Goal: Task Accomplishment & Management: Use online tool/utility

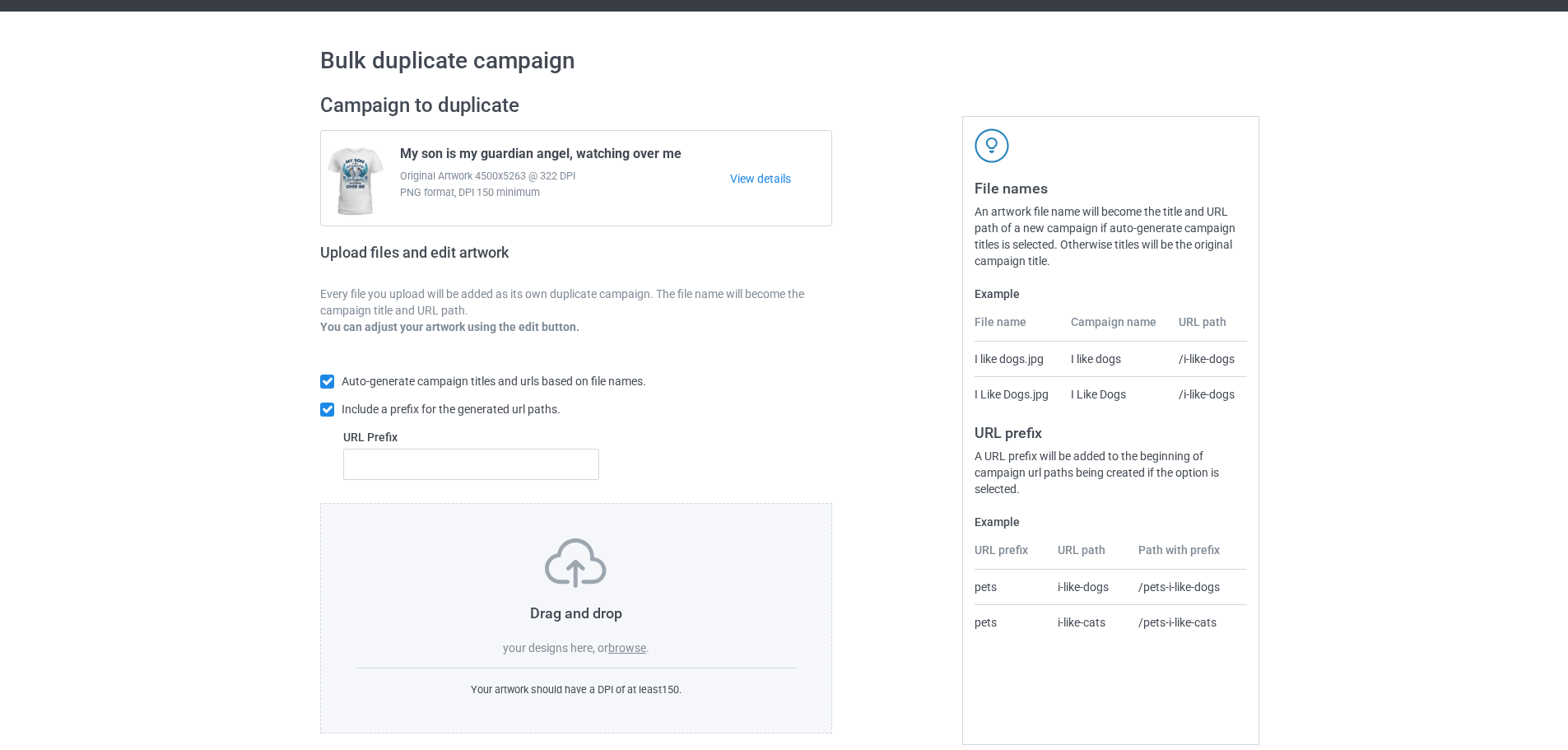
scroll to position [53, 0]
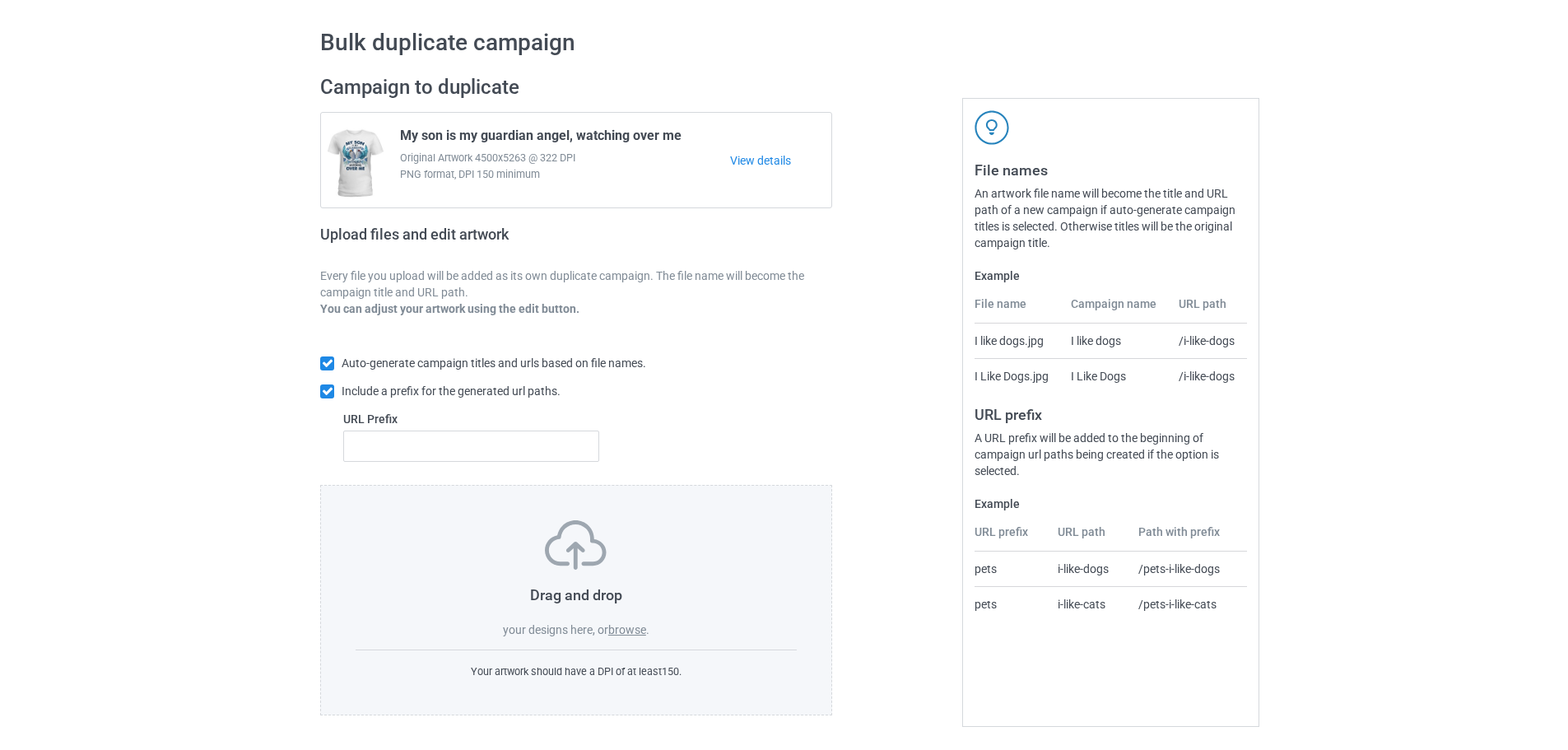
click at [638, 630] on label "browse" at bounding box center [628, 629] width 38 height 13
click at [0, 0] on input "browse" at bounding box center [0, 0] width 0 height 0
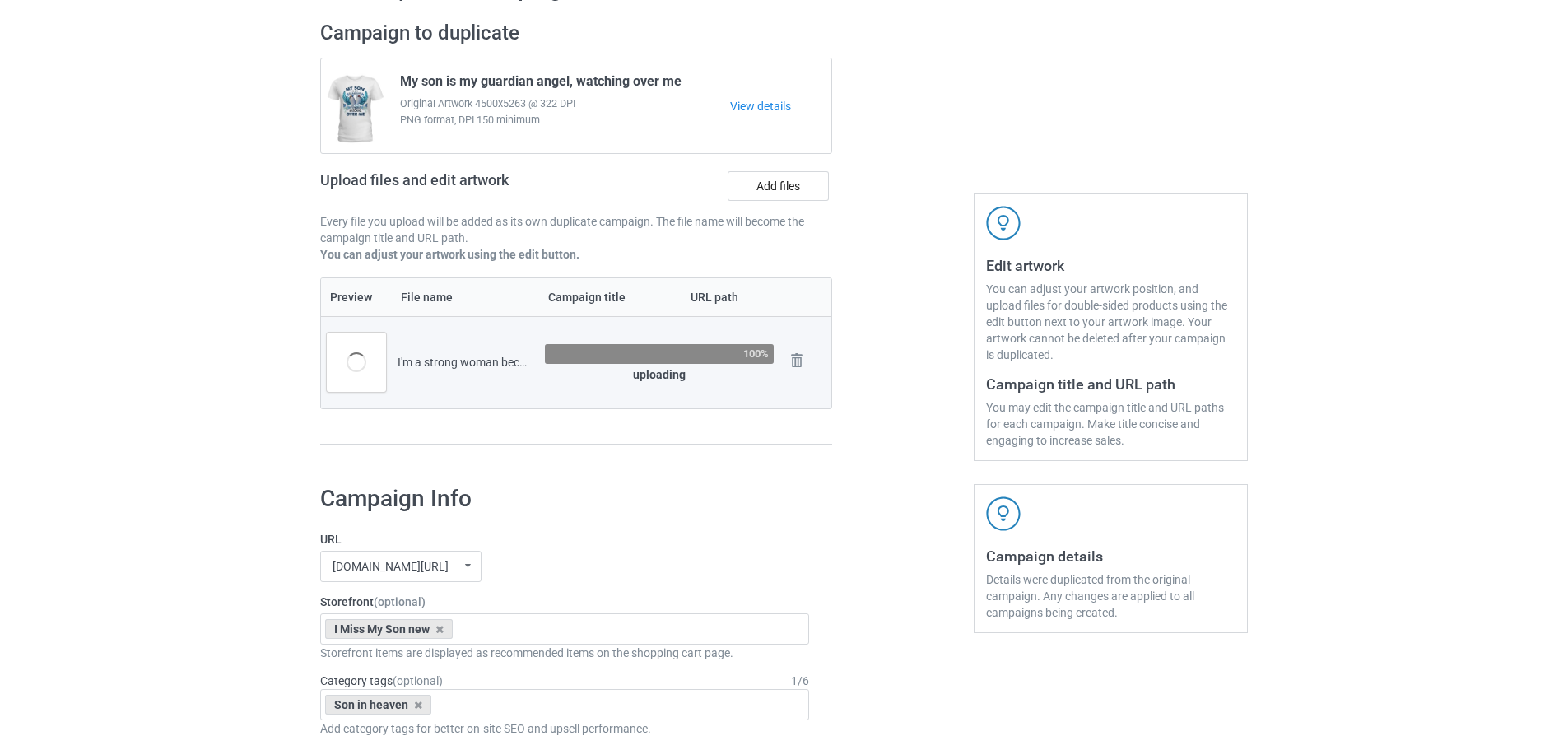
scroll to position [135, 0]
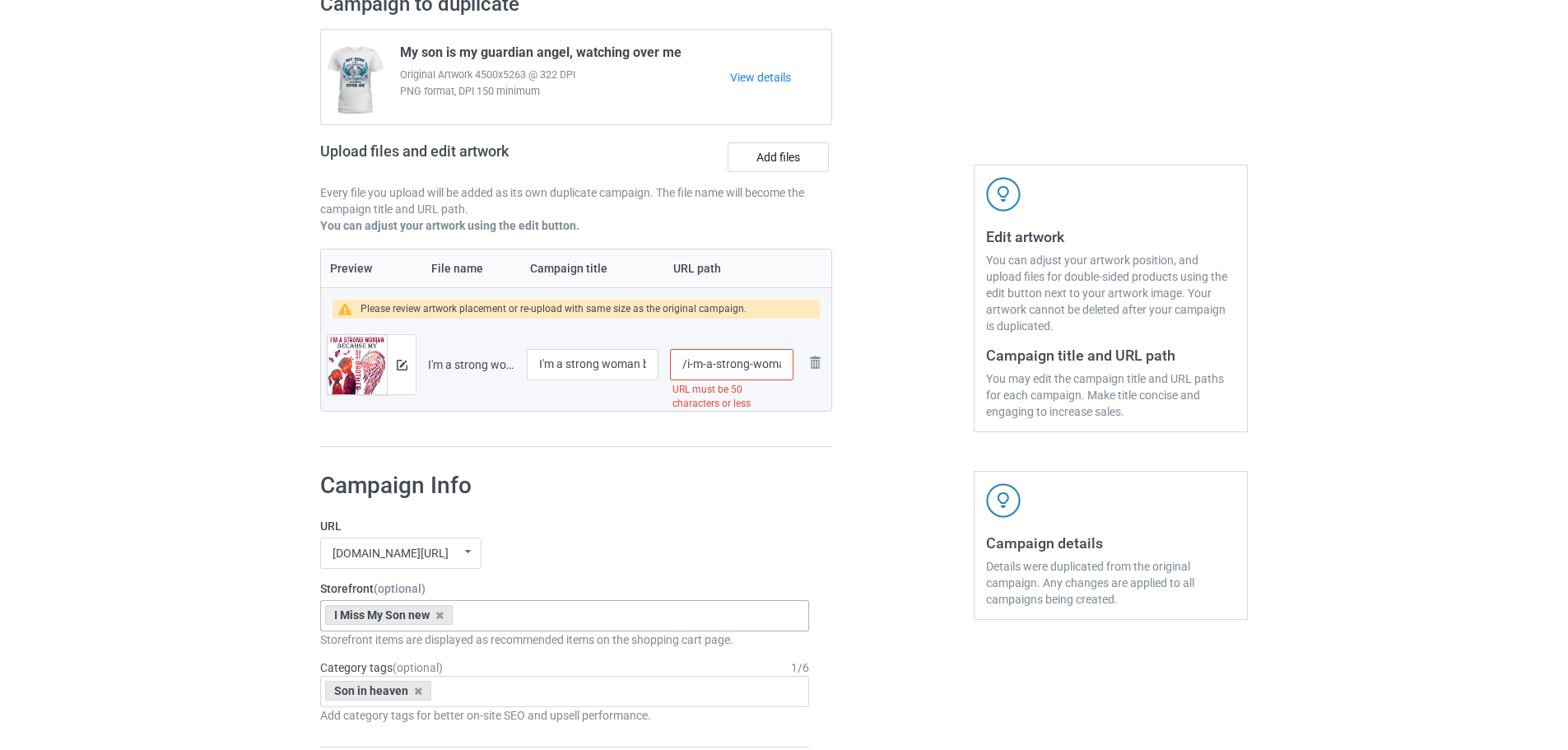
click at [435, 616] on div "I Miss My Son new" at bounding box center [389, 615] width 128 height 20
click at [444, 620] on icon at bounding box center [440, 616] width 9 height 10
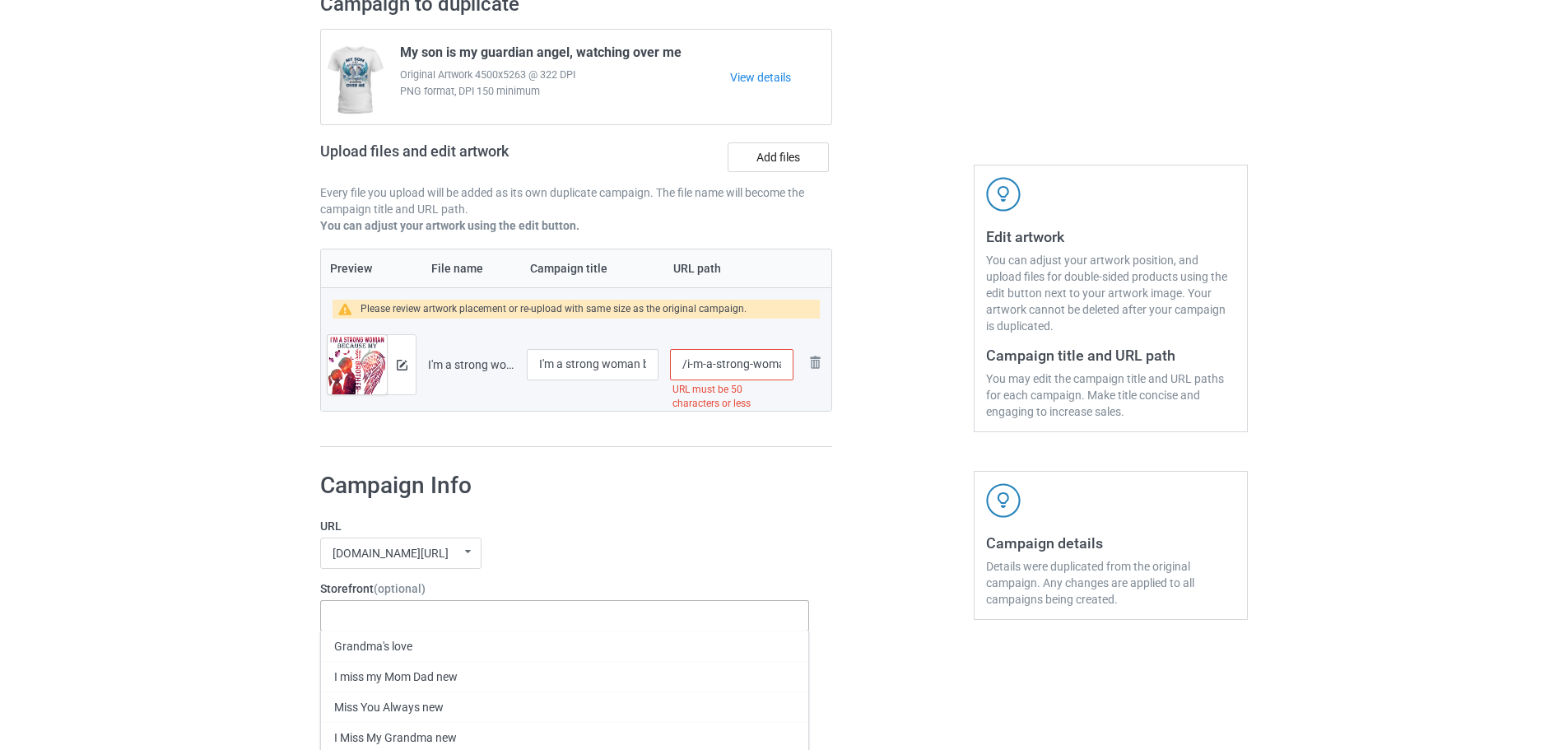
click at [425, 687] on div "Son in heaven" at bounding box center [378, 691] width 106 height 20
click at [422, 693] on div "Son in heaven" at bounding box center [378, 691] width 106 height 20
click at [419, 694] on icon at bounding box center [418, 691] width 9 height 10
click at [627, 521] on label "URL" at bounding box center [564, 526] width 489 height 16
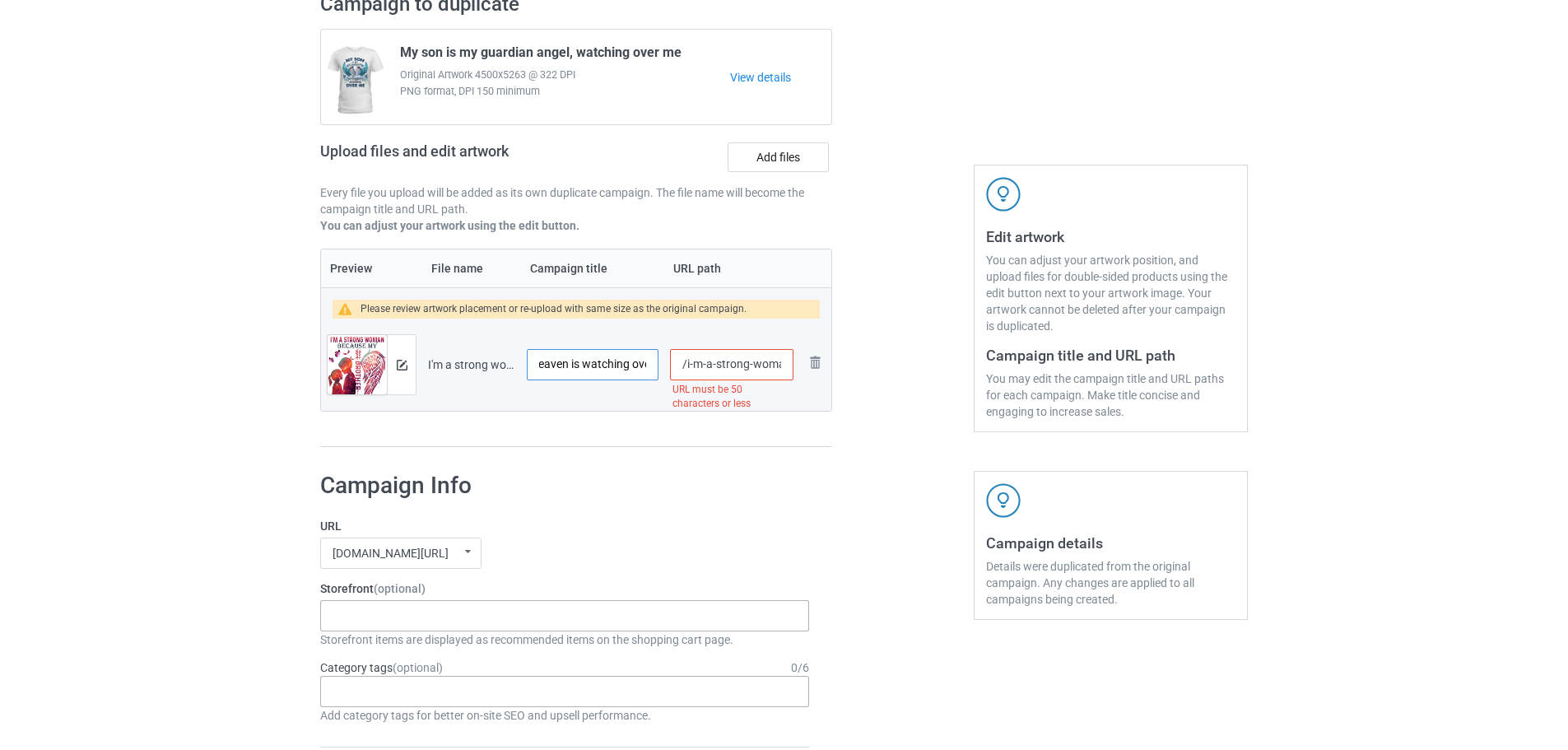
scroll to position [0, 0]
drag, startPoint x: 629, startPoint y: 366, endPoint x: 617, endPoint y: 368, distance: 12.2
click at [617, 368] on input "I'm a strong woman because my brother in heaven is watching over me" at bounding box center [592, 365] width 132 height 31
click at [643, 365] on input "I'm a strong woman because my brother in heaven is watching over me" at bounding box center [592, 365] width 132 height 31
click at [704, 372] on input "/i-m-a-strong-woman-because-my-brother-in-heaven-is-watching-over-me" at bounding box center [731, 365] width 123 height 31
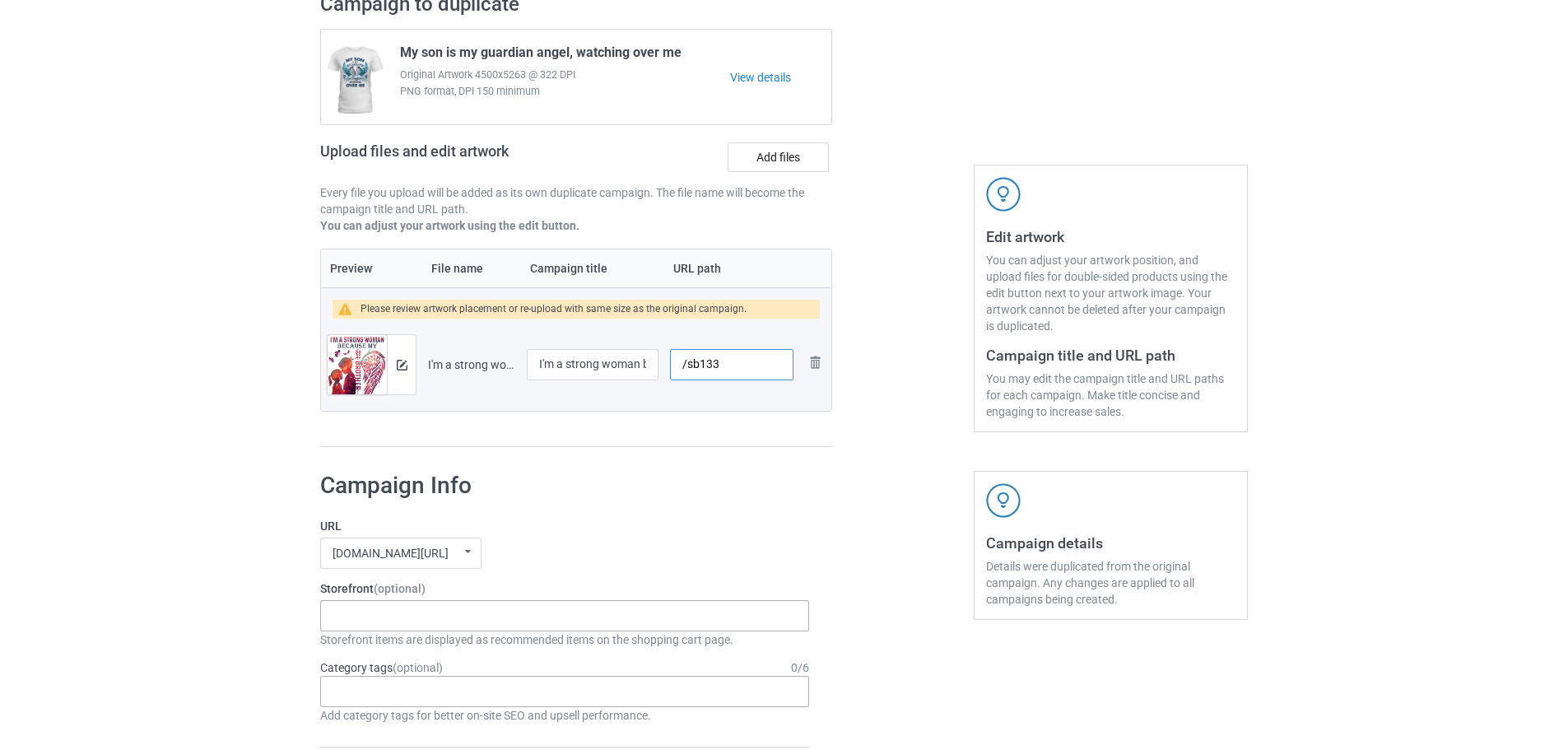
type input "/sb133"
click at [403, 372] on button at bounding box center [402, 364] width 10 height 13
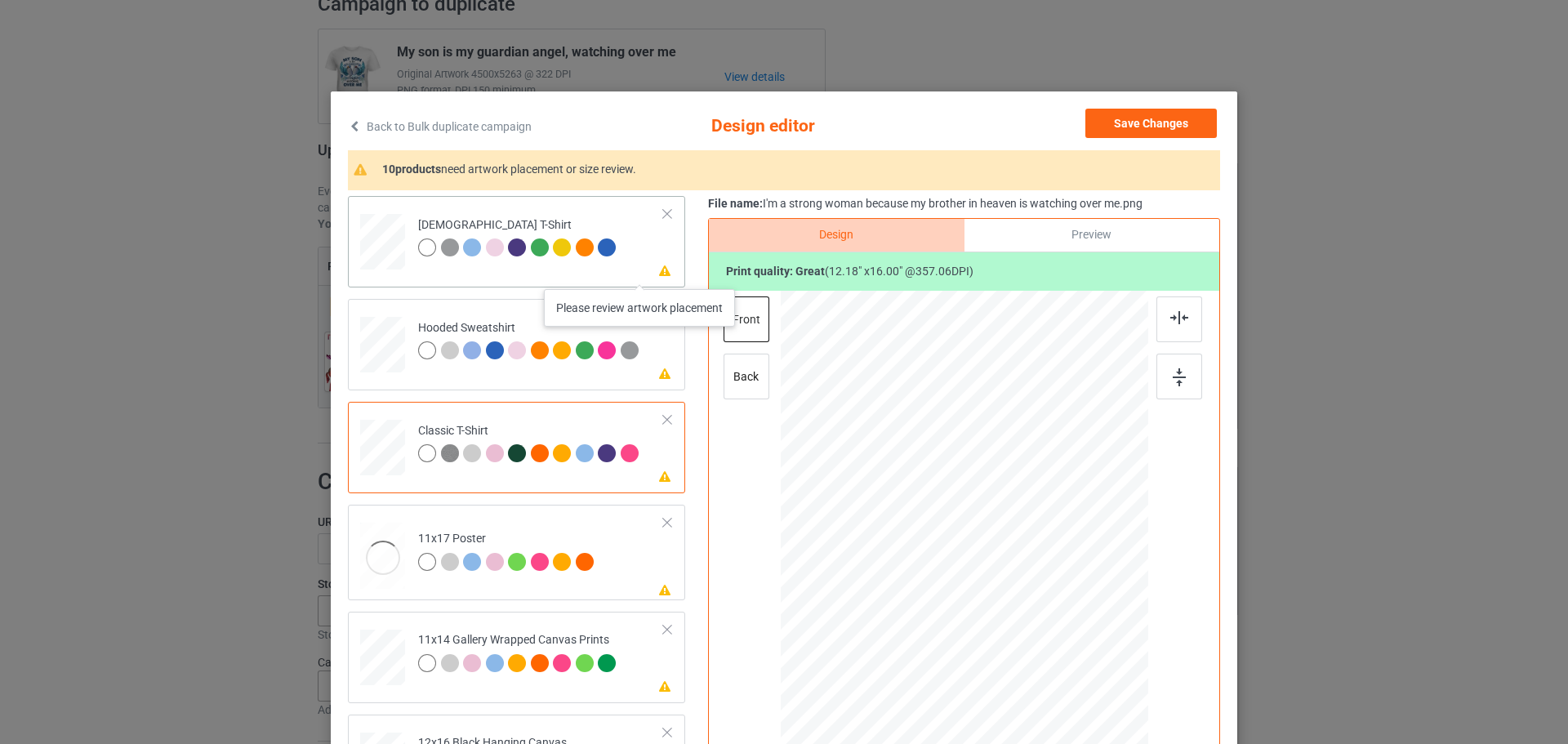
click at [659, 273] on icon at bounding box center [666, 269] width 14 height 11
click at [1184, 379] on div at bounding box center [1179, 375] width 45 height 45
click at [616, 381] on div "Please review artwork placement Hooded Sweatshirt" at bounding box center [517, 344] width 337 height 92
click at [1177, 374] on img at bounding box center [1179, 377] width 13 height 18
click at [650, 483] on div "Please review artwork placement Classic T-Shirt" at bounding box center [517, 447] width 337 height 92
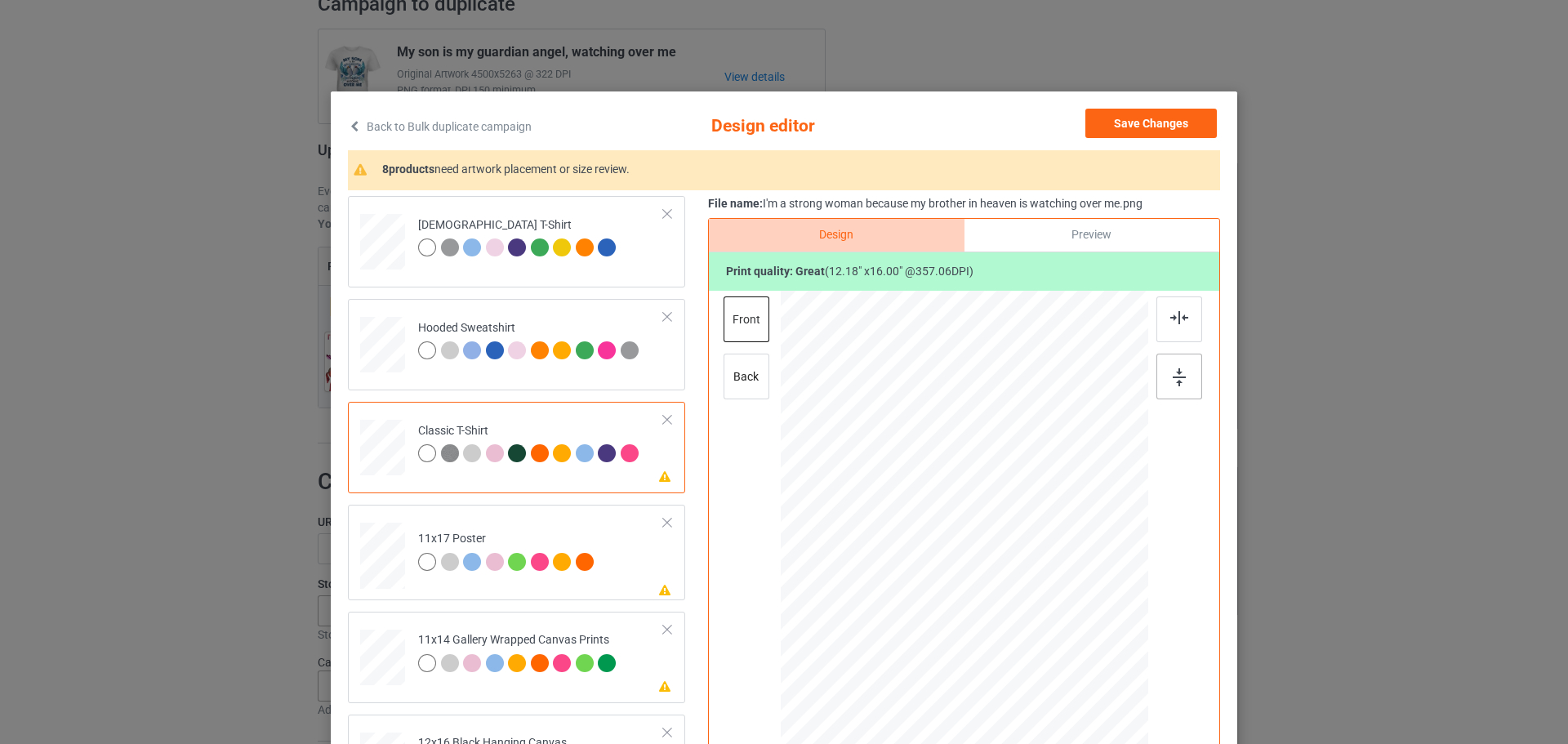
click at [1173, 368] on div at bounding box center [1179, 375] width 45 height 45
click at [667, 576] on div "Please review artwork placement 11x17 Poster" at bounding box center [517, 552] width 337 height 96
click at [1173, 372] on img at bounding box center [1179, 377] width 13 height 18
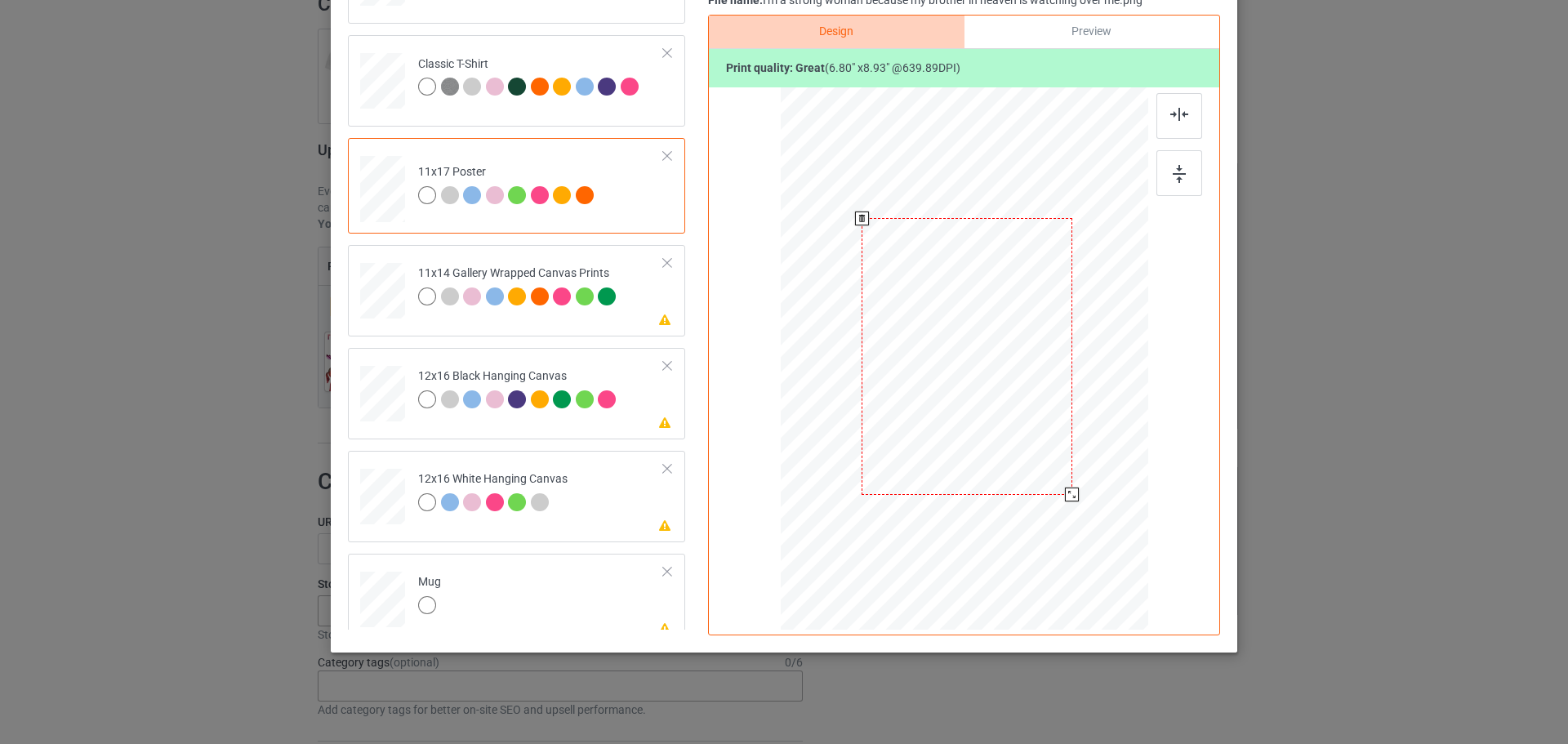
scroll to position [204, 0]
drag, startPoint x: 1089, startPoint y: 524, endPoint x: 1115, endPoint y: 565, distance: 48.5
click at [1119, 565] on div at bounding box center [1126, 565] width 14 height 14
click at [1179, 166] on img at bounding box center [1179, 174] width 13 height 18
click at [633, 316] on td "Please review artwork placement 11x14 Gallery Wrapped Canvas Prints" at bounding box center [541, 287] width 263 height 72
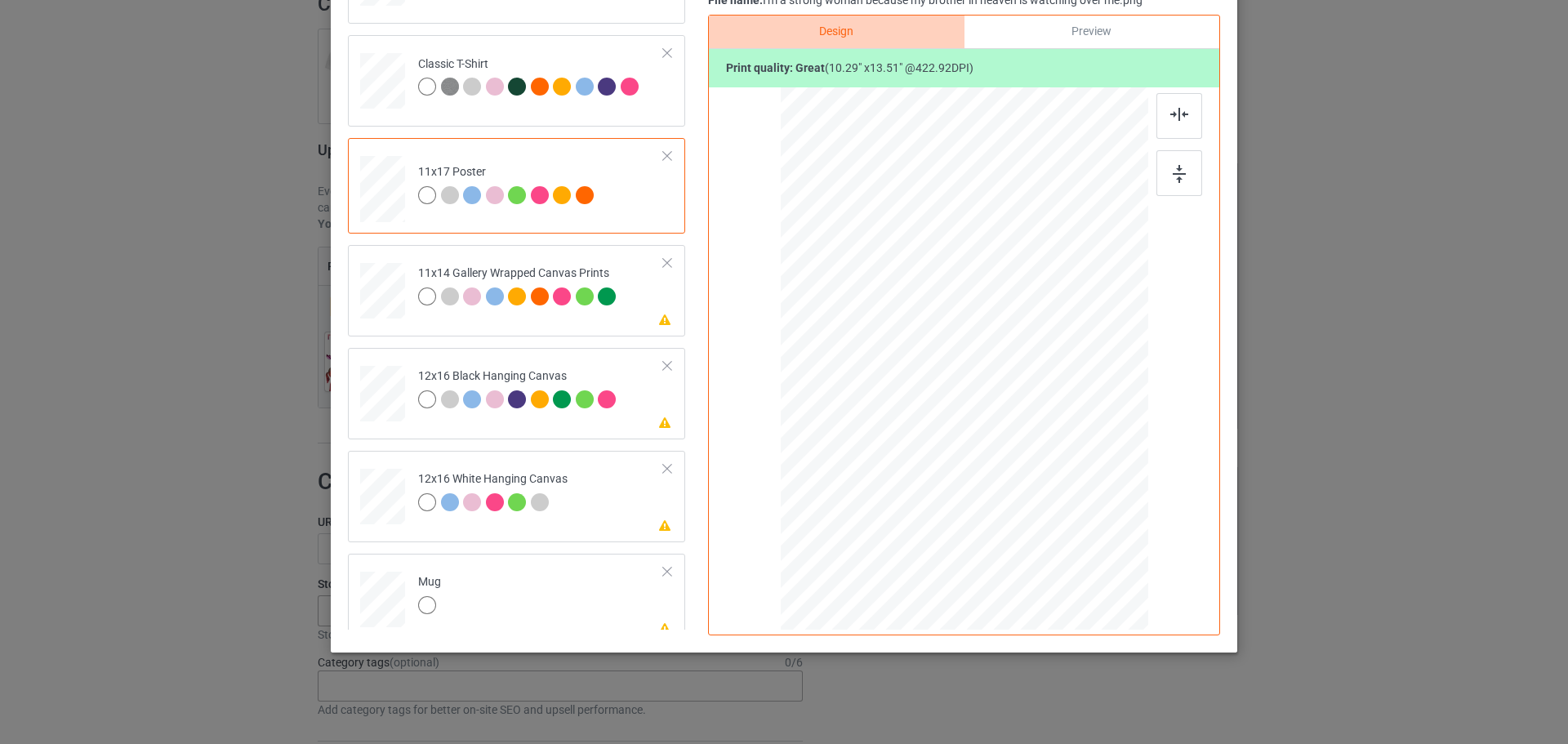
scroll to position [198, 0]
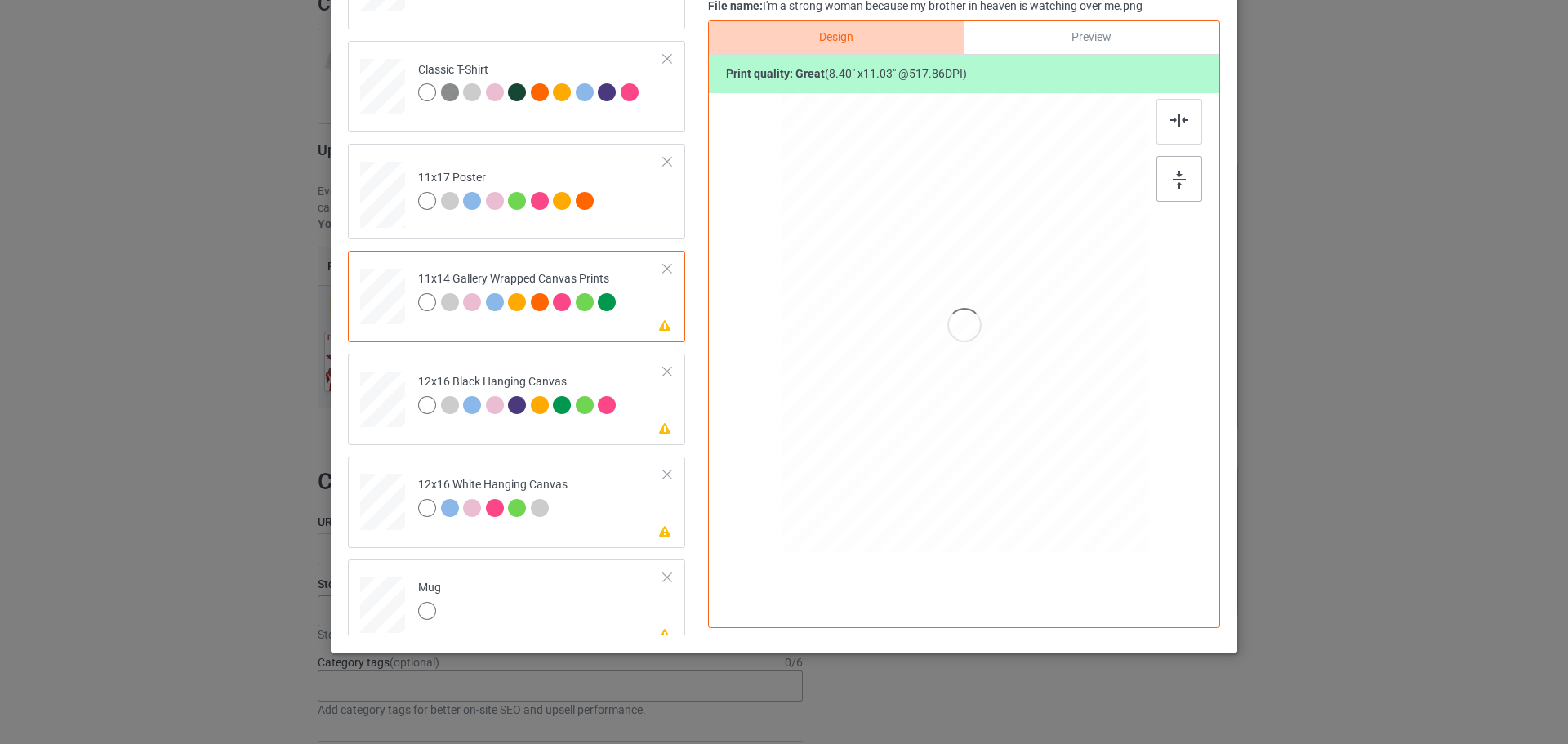
click at [1175, 183] on img at bounding box center [1179, 180] width 13 height 18
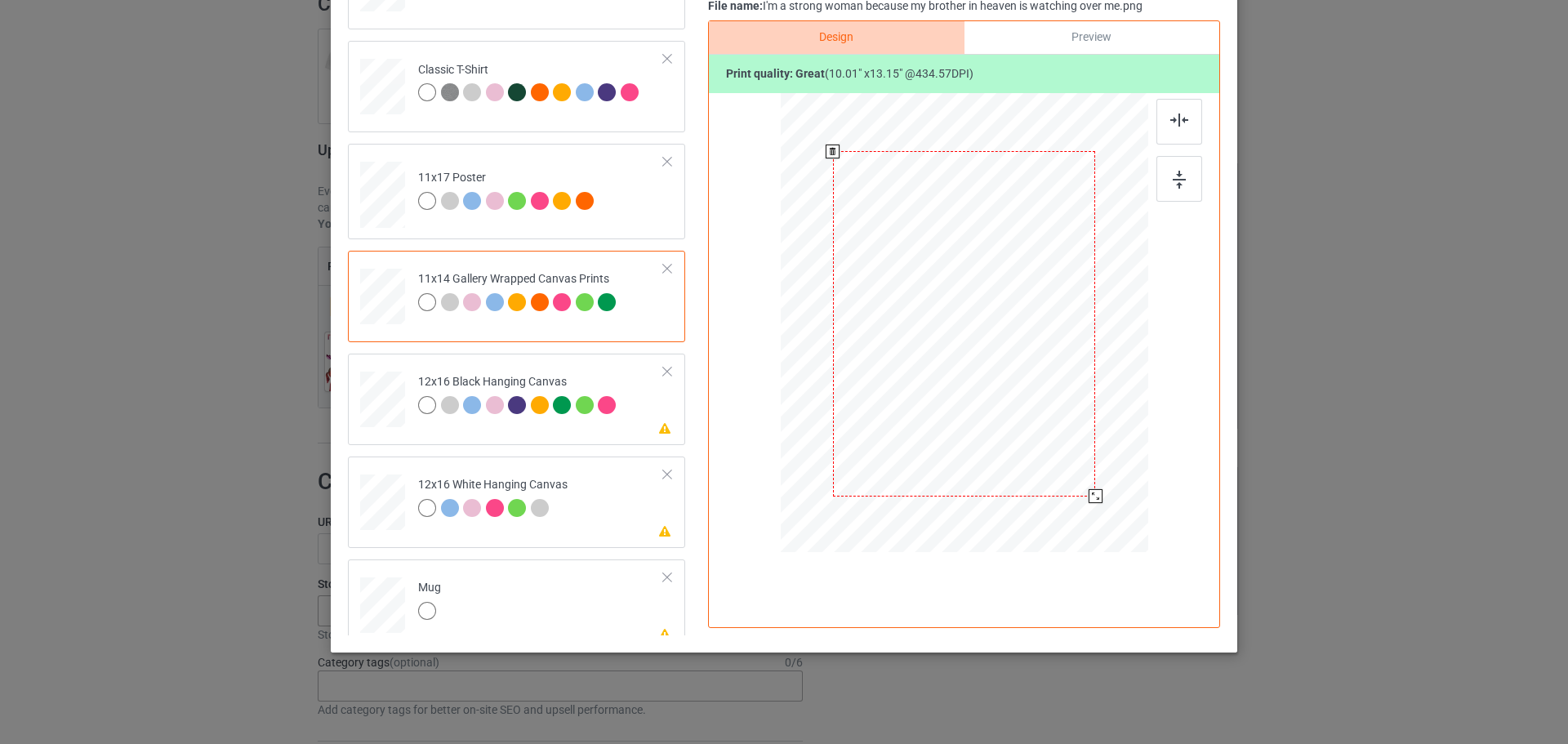
drag, startPoint x: 1074, startPoint y: 472, endPoint x: 1093, endPoint y: 502, distance: 35.5
click at [1093, 502] on div at bounding box center [1096, 496] width 14 height 14
click at [1182, 177] on div at bounding box center [1179, 178] width 45 height 45
click at [620, 432] on div "Please review artwork placement 12x16 Black Hanging Canvas" at bounding box center [517, 399] width 337 height 92
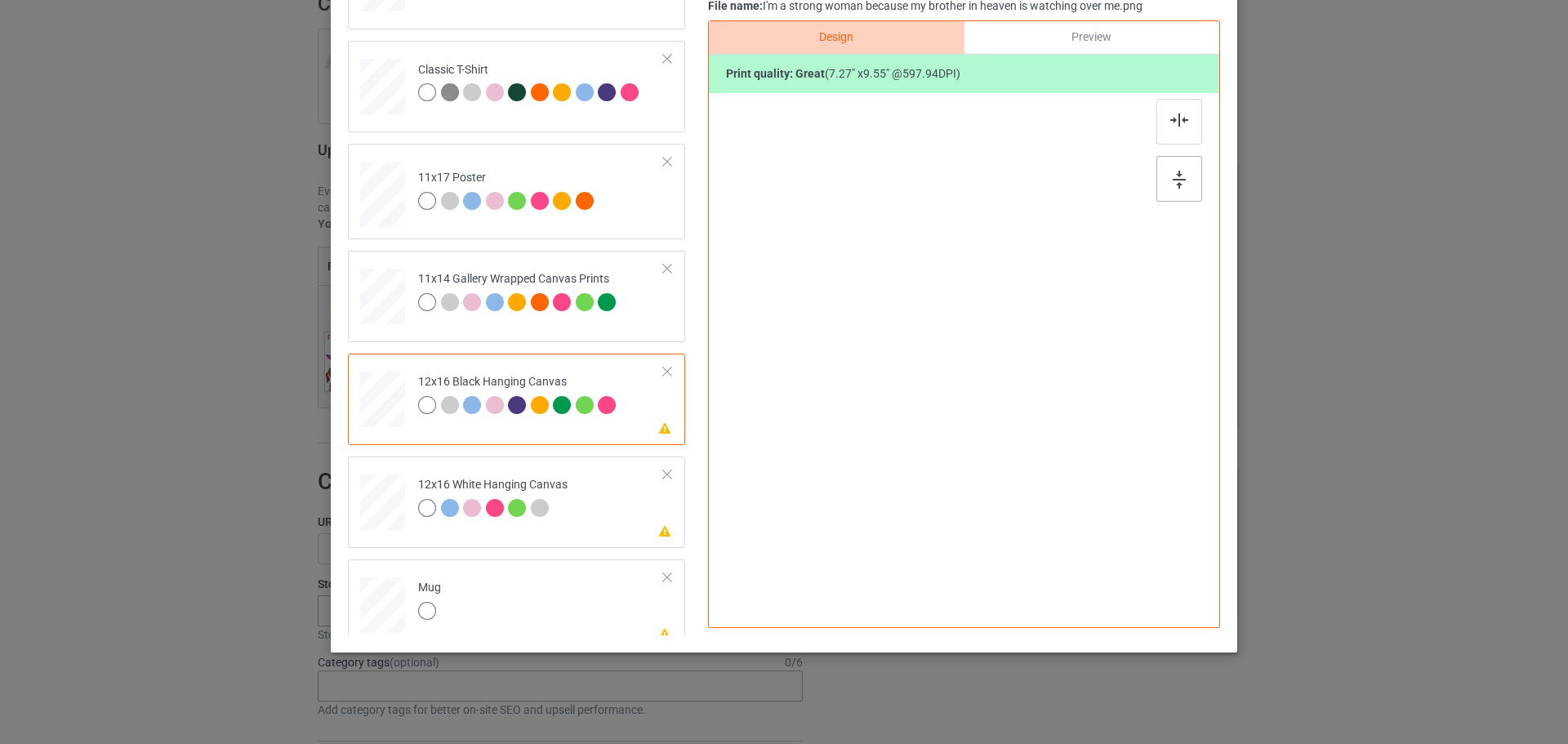
click at [1173, 186] on img at bounding box center [1179, 180] width 13 height 18
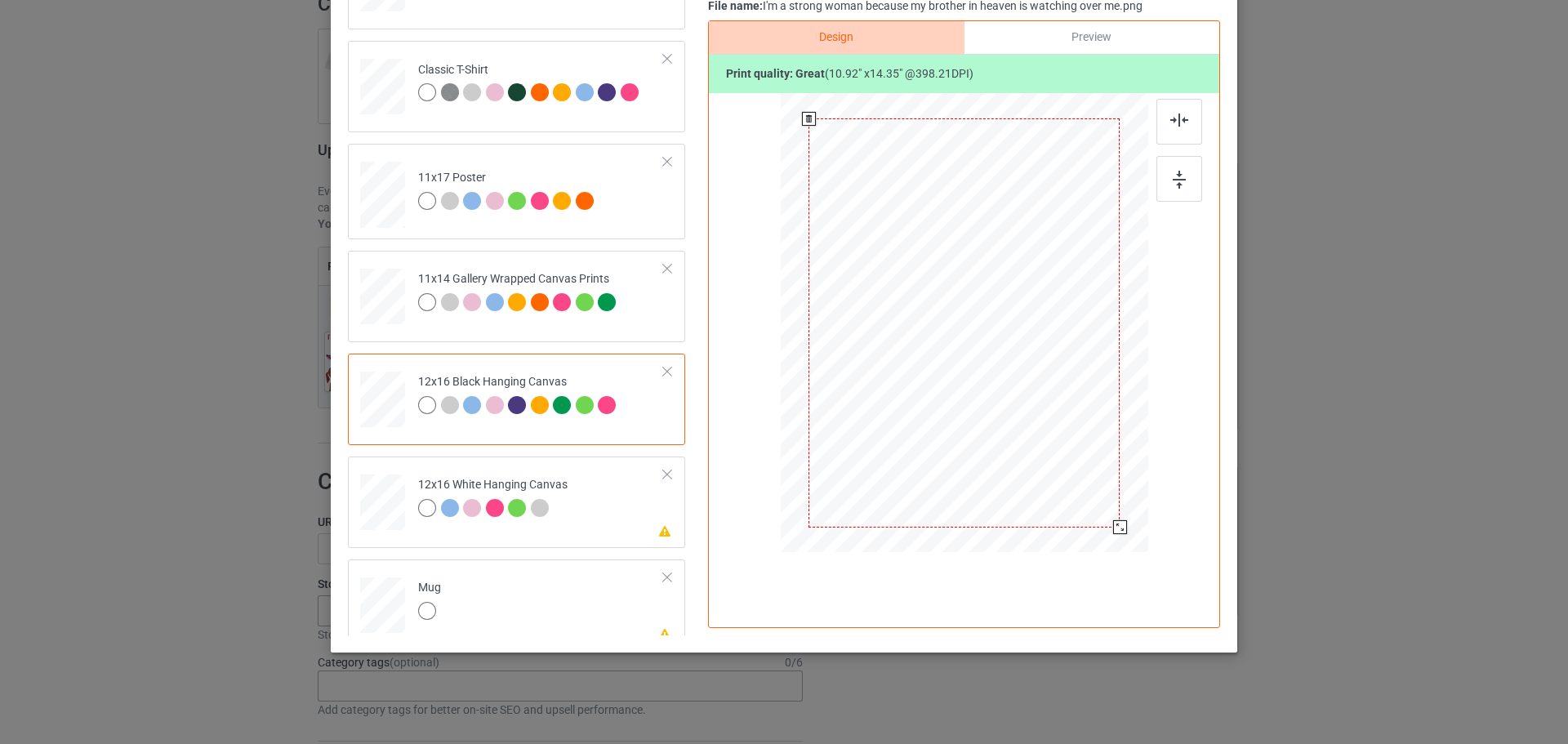
drag, startPoint x: 1062, startPoint y: 462, endPoint x: 1109, endPoint y: 536, distance: 87.7
click at [1109, 536] on div at bounding box center [964, 323] width 346 height 460
click at [1184, 180] on div at bounding box center [1179, 178] width 45 height 45
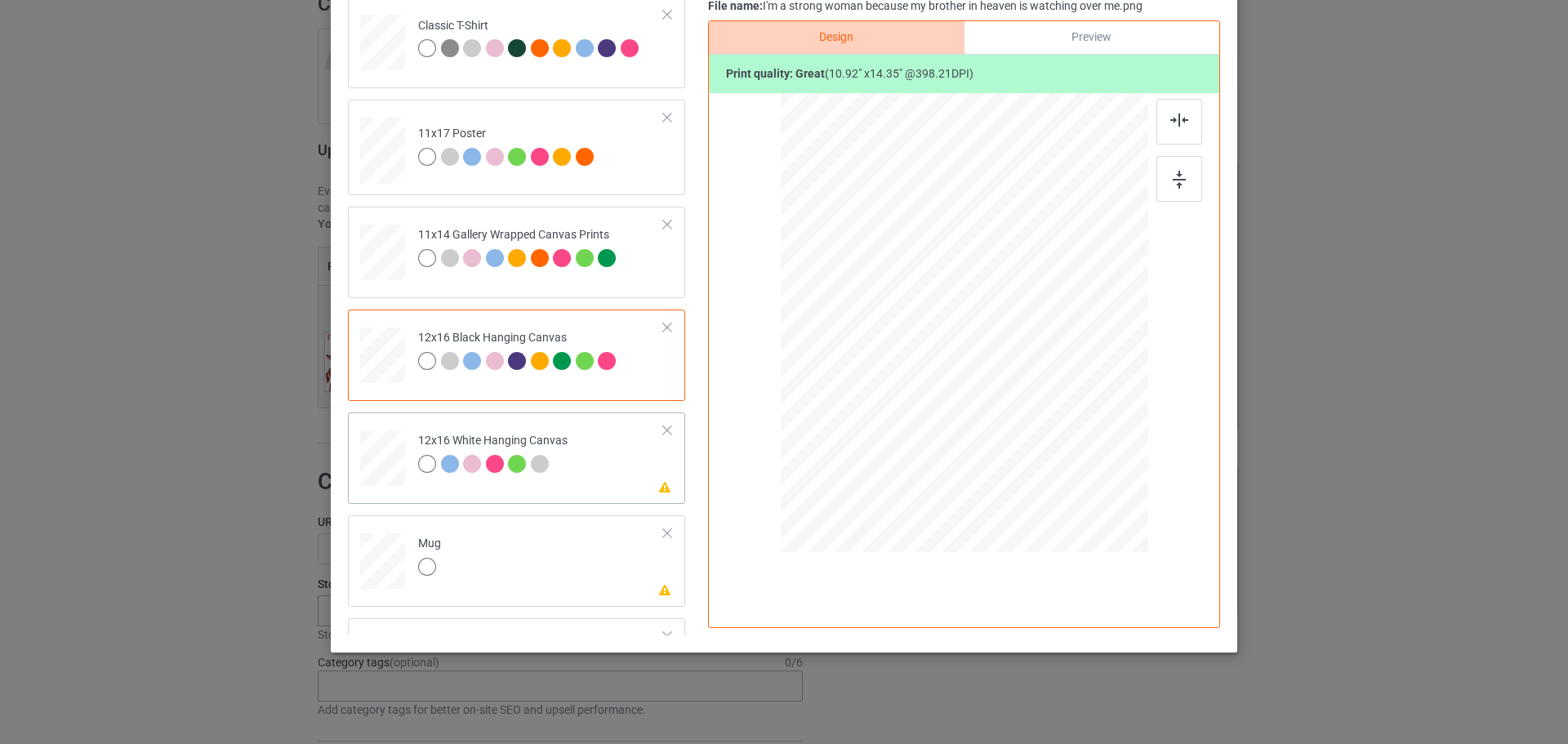
scroll to position [245, 0]
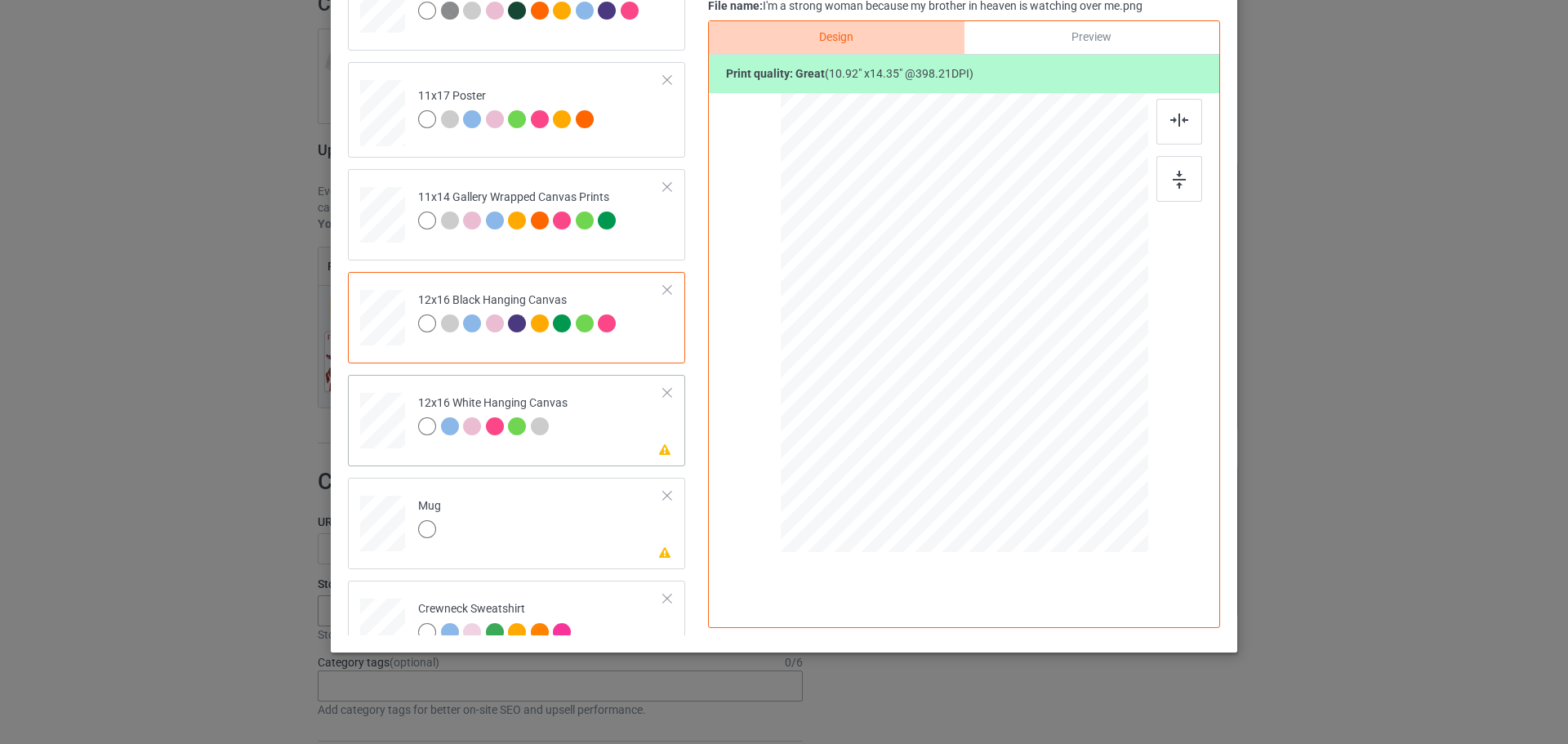
click at [616, 429] on td "Please review artwork placement 12x16 White Hanging Canvas" at bounding box center [541, 417] width 263 height 72
click at [1178, 191] on div at bounding box center [1179, 178] width 45 height 45
click at [606, 540] on td "Please review artwork placement Mug" at bounding box center [541, 520] width 263 height 72
drag, startPoint x: 1068, startPoint y: 466, endPoint x: 997, endPoint y: 393, distance: 101.8
click at [997, 393] on div at bounding box center [965, 322] width 368 height 153
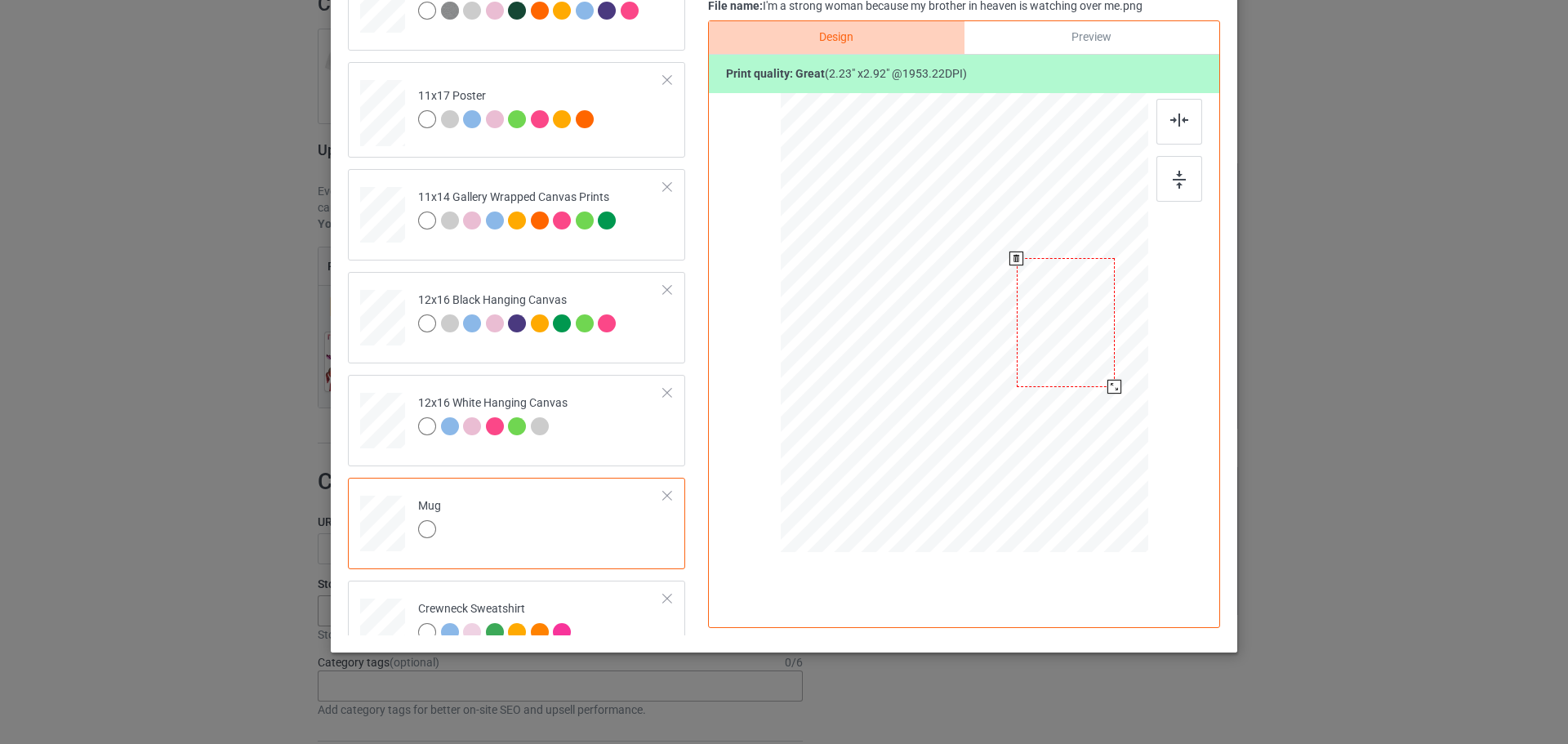
drag, startPoint x: 940, startPoint y: 369, endPoint x: 1041, endPoint y: 369, distance: 101.0
click at [1041, 369] on div at bounding box center [1066, 322] width 98 height 128
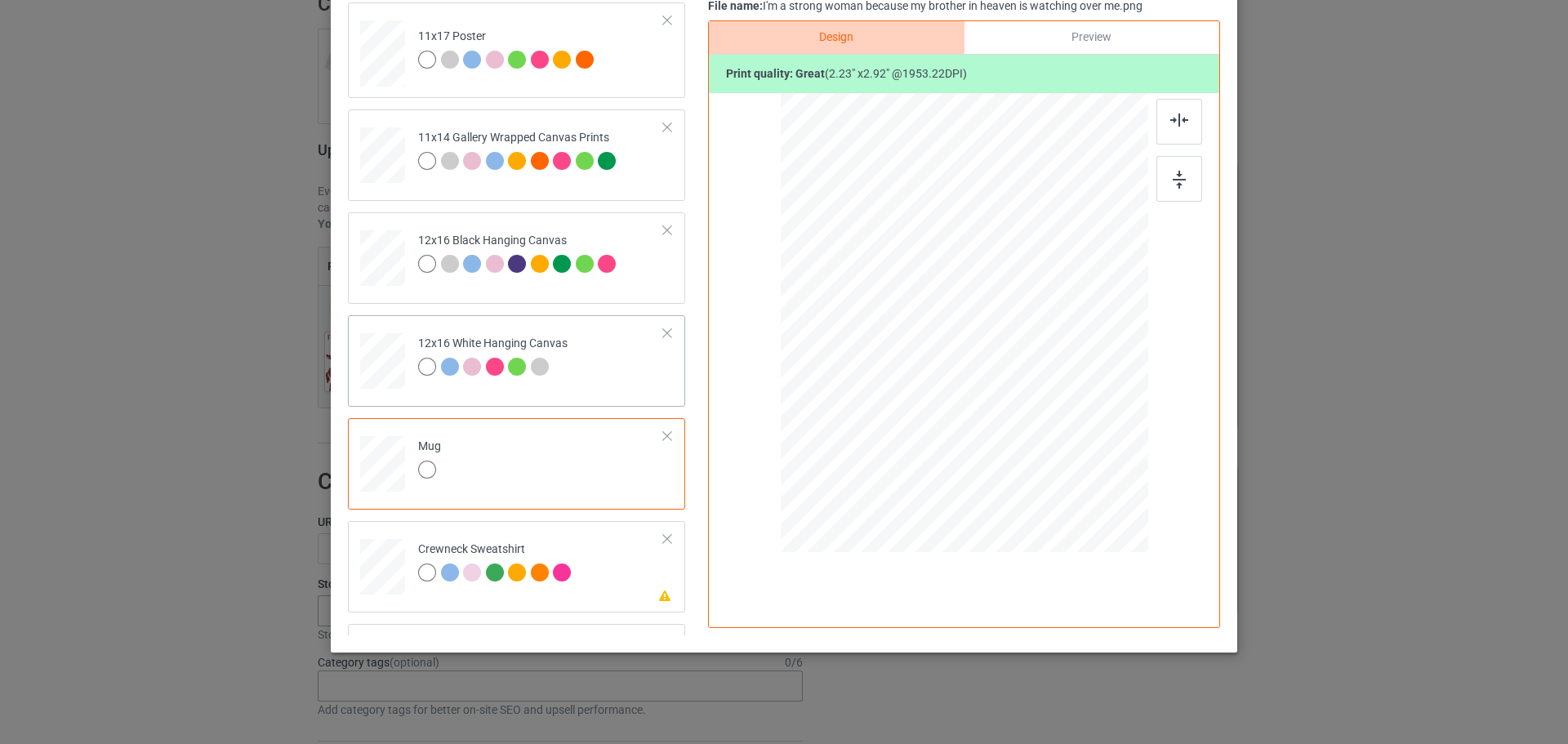
scroll to position [385, 0]
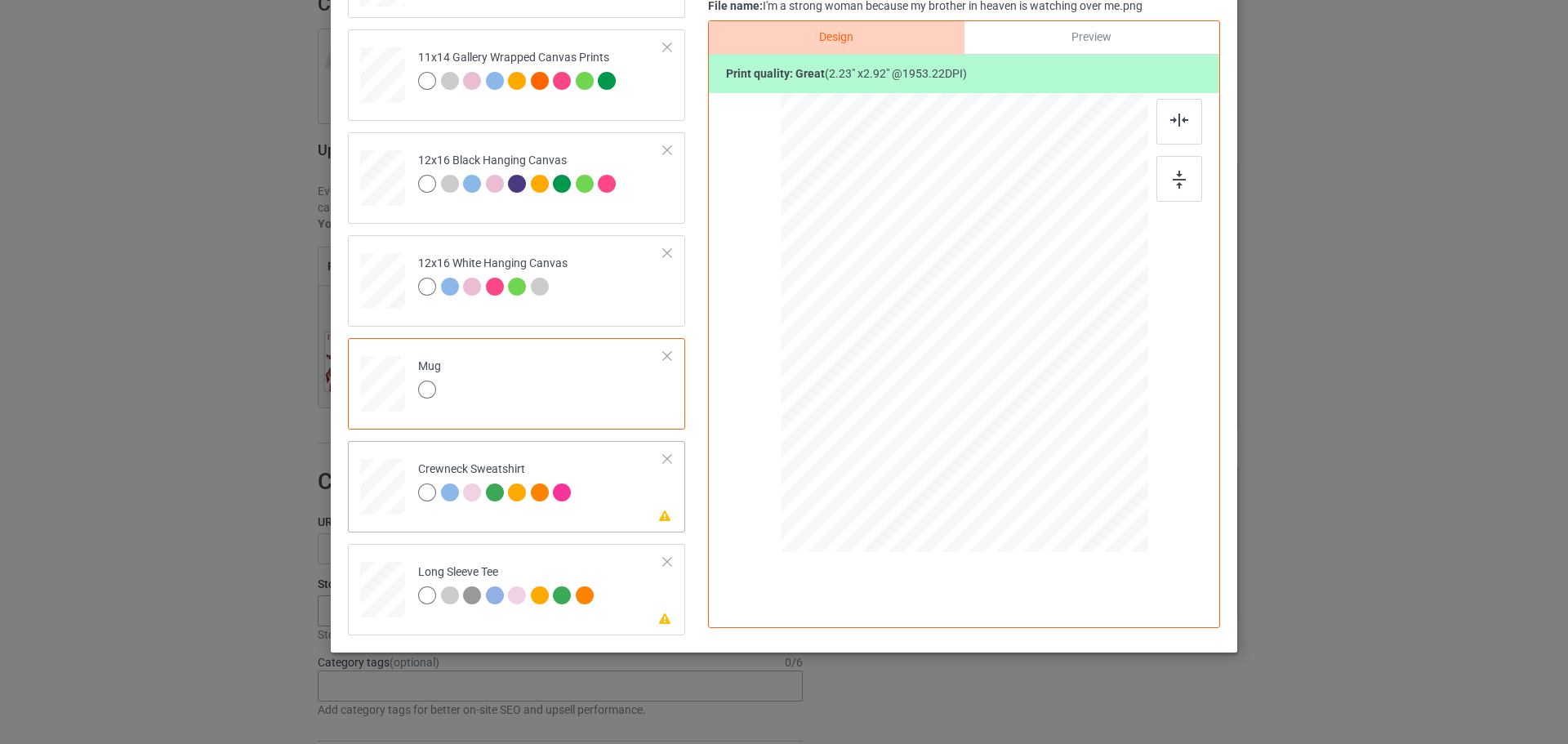
click at [632, 485] on td "Please review artwork placement Crewneck Sweatshirt" at bounding box center [541, 483] width 263 height 72
click at [1186, 170] on div at bounding box center [1179, 178] width 45 height 45
click at [633, 615] on td "Please review artwork placement Long Sleeve Tee" at bounding box center [541, 587] width 263 height 72
click at [1192, 176] on div at bounding box center [1179, 178] width 45 height 45
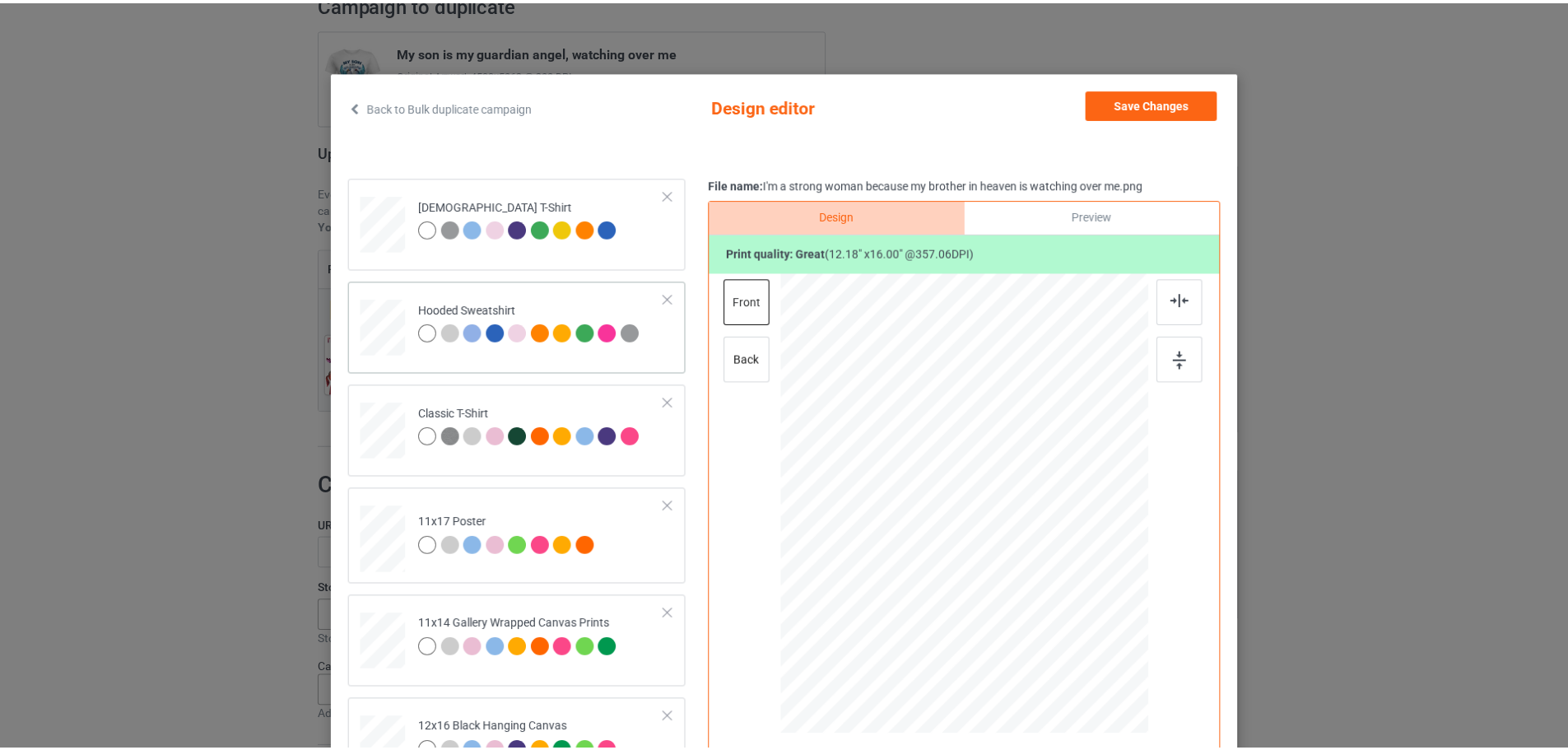
scroll to position [0, 0]
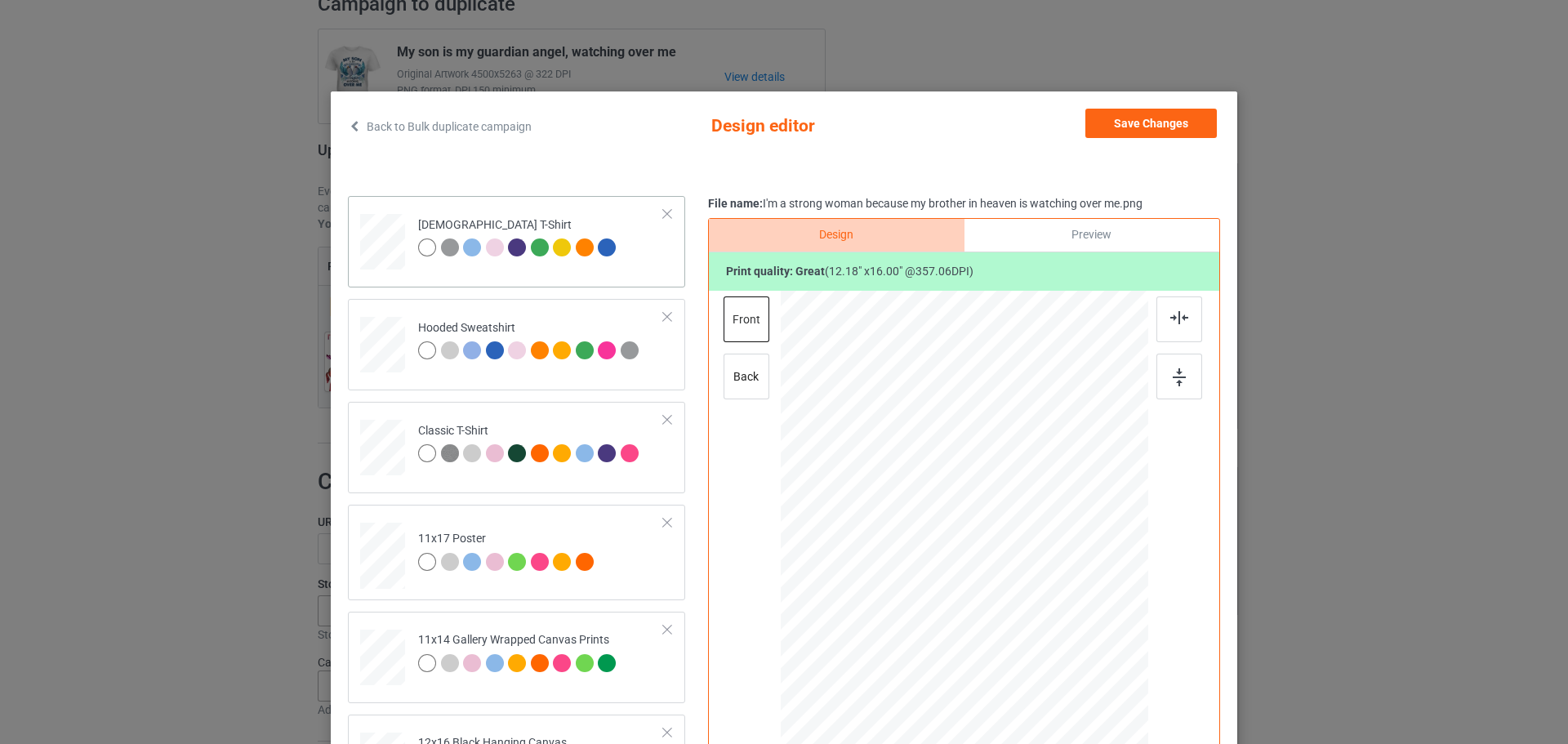
click at [655, 264] on td "[DEMOGRAPHIC_DATA] T-Shirt" at bounding box center [541, 239] width 263 height 72
click at [1117, 127] on button "Save Changes" at bounding box center [1151, 123] width 132 height 29
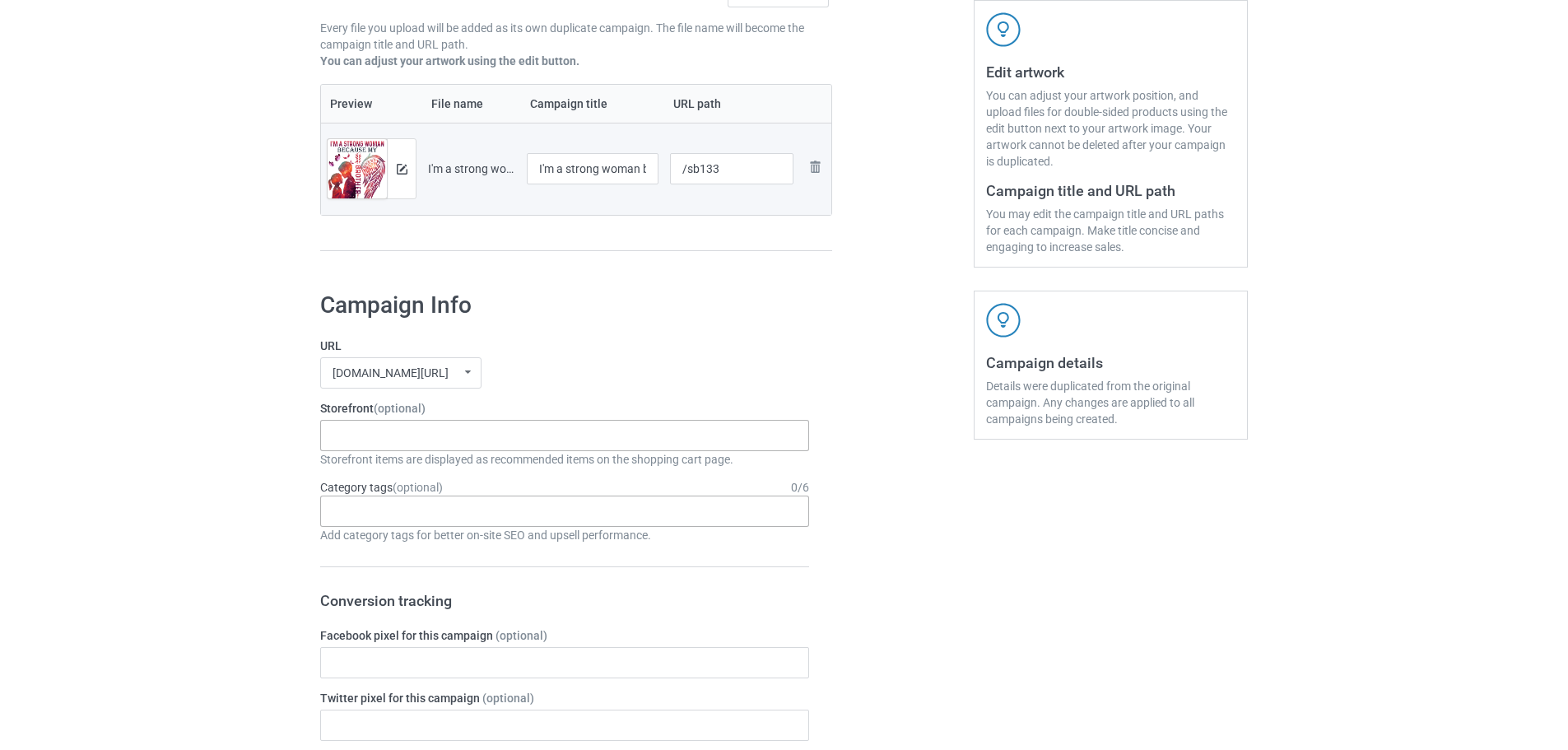
click at [515, 430] on div "Grandma's love I miss my Mom Dad new Miss You Always new I Miss My Grandma new …" at bounding box center [564, 435] width 489 height 31
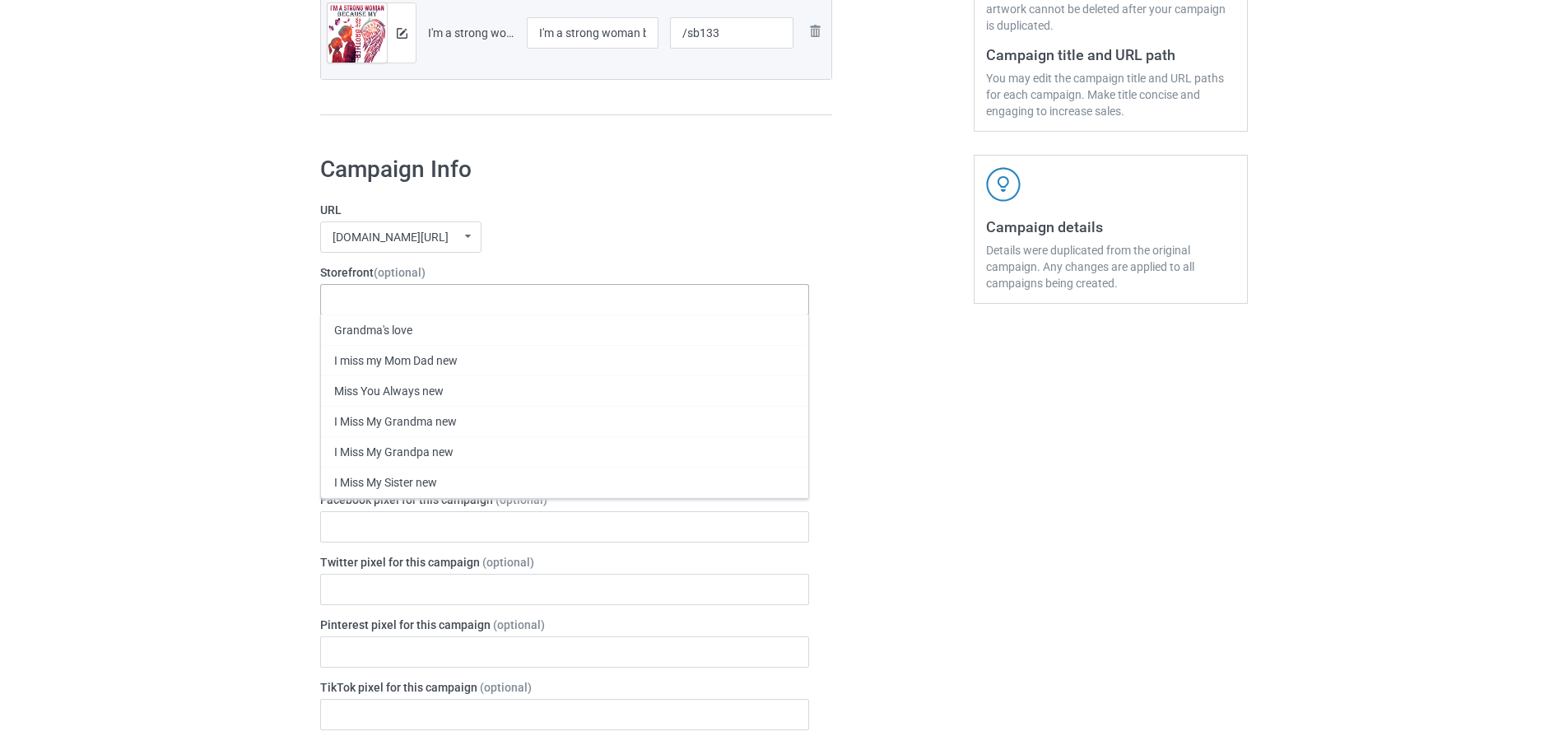
scroll to position [465, 0]
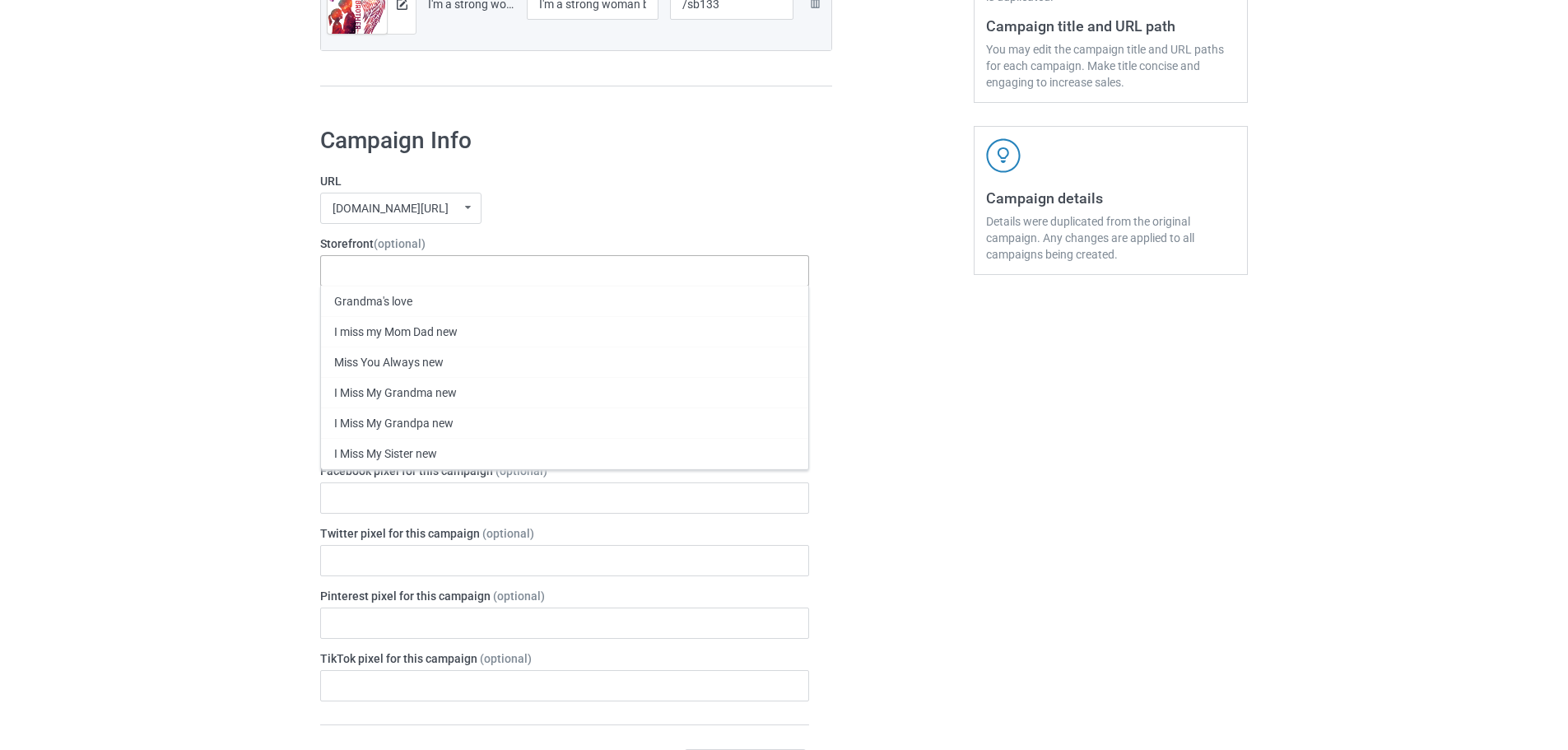
click at [465, 514] on div "I Miss My Brother new" at bounding box center [564, 514] width 487 height 30
click at [104, 420] on div "Bulk duplicate campaign Campaign to duplicate My son is my guardian angel, watc…" at bounding box center [784, 615] width 1568 height 2067
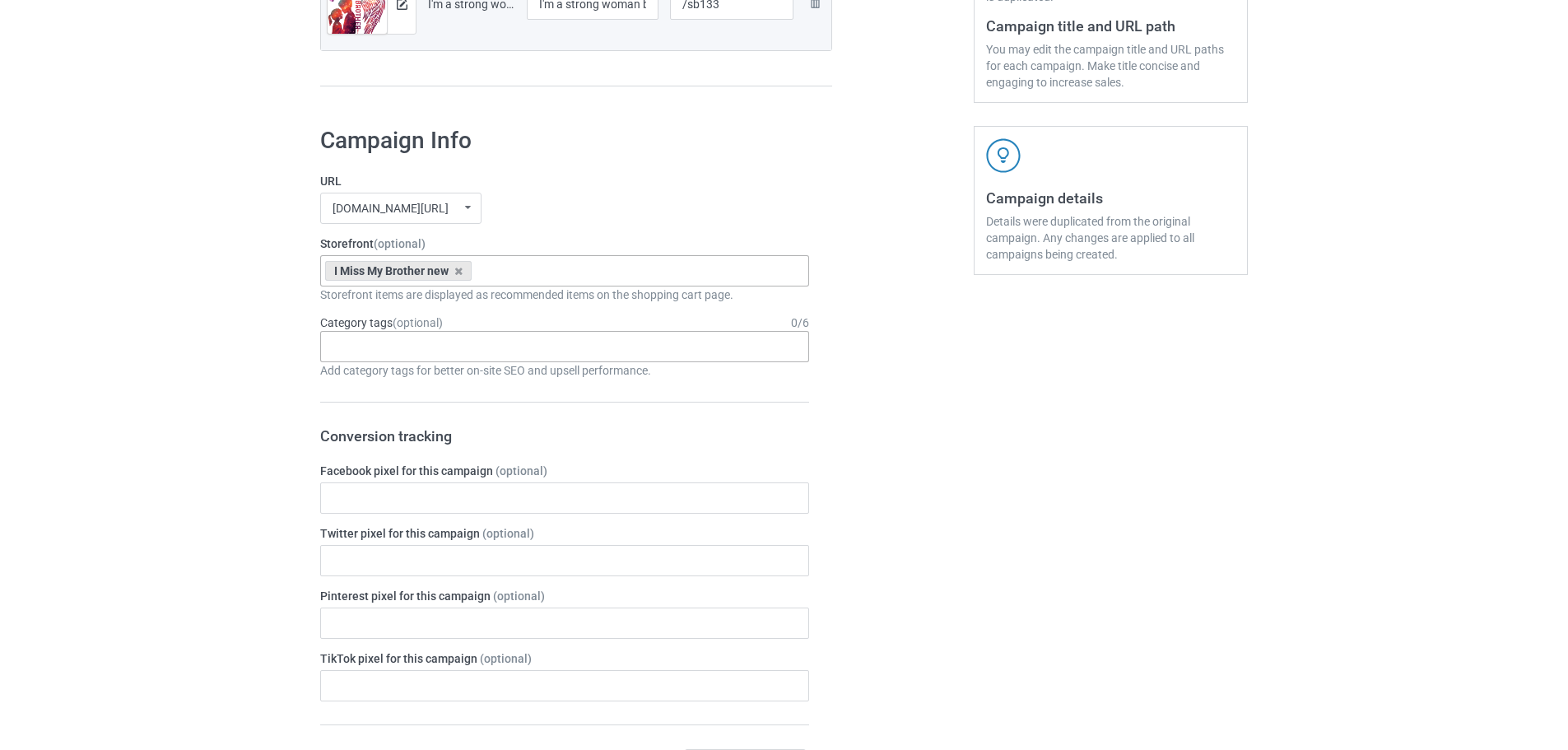
click at [439, 366] on div "Add category tags for better on-site SEO and upsell performance." at bounding box center [564, 370] width 489 height 16
click at [447, 357] on div "Age > [DEMOGRAPHIC_DATA] > 1 Age > [DEMOGRAPHIC_DATA] Months > 1 Month Age > [D…" at bounding box center [564, 347] width 489 height 31
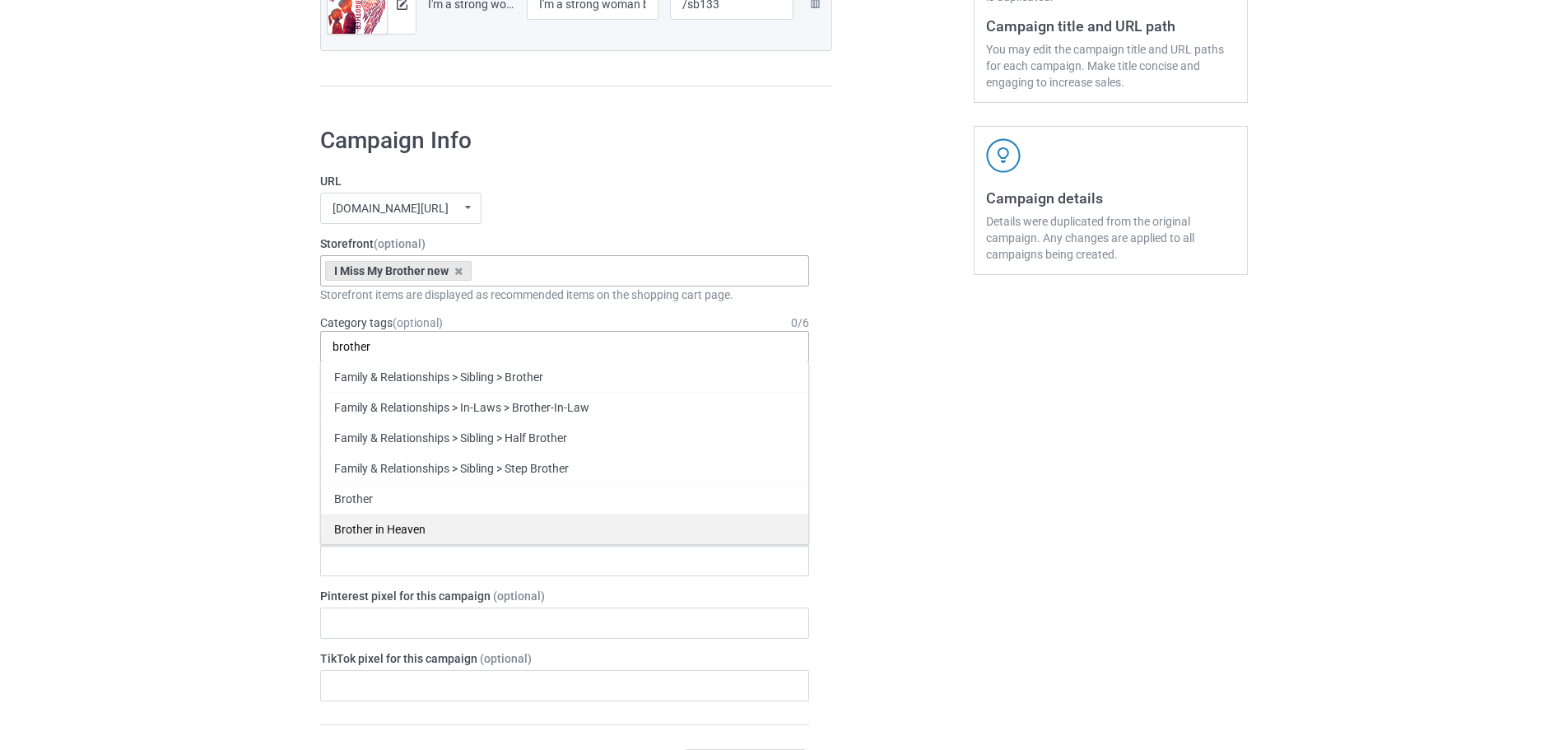
type input "brother"
click at [399, 523] on div "Brother in Heaven" at bounding box center [564, 528] width 487 height 30
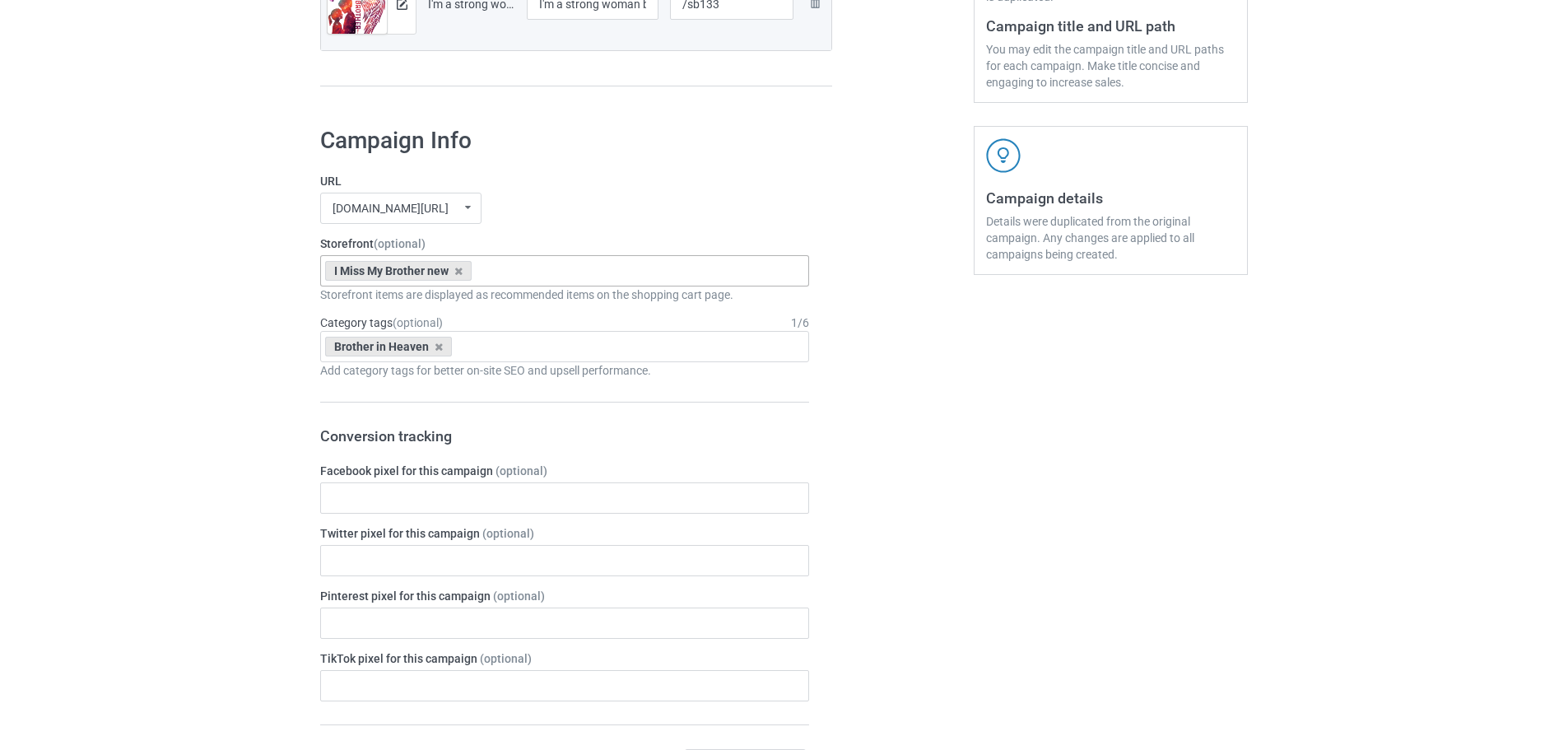
click at [166, 504] on div "Bulk duplicate campaign Campaign to duplicate My son is my guardian angel, watc…" at bounding box center [784, 615] width 1568 height 2067
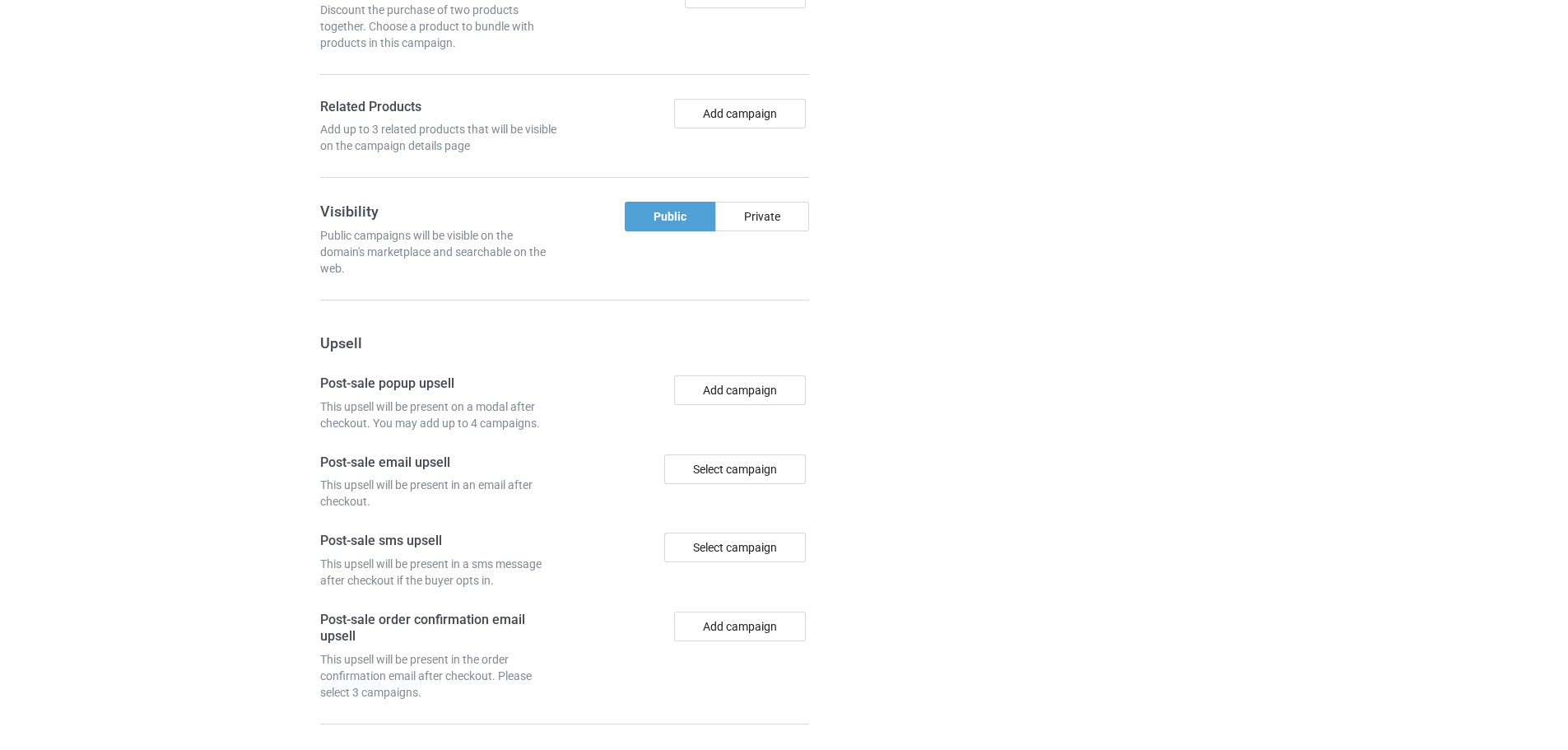
scroll to position [1364, 0]
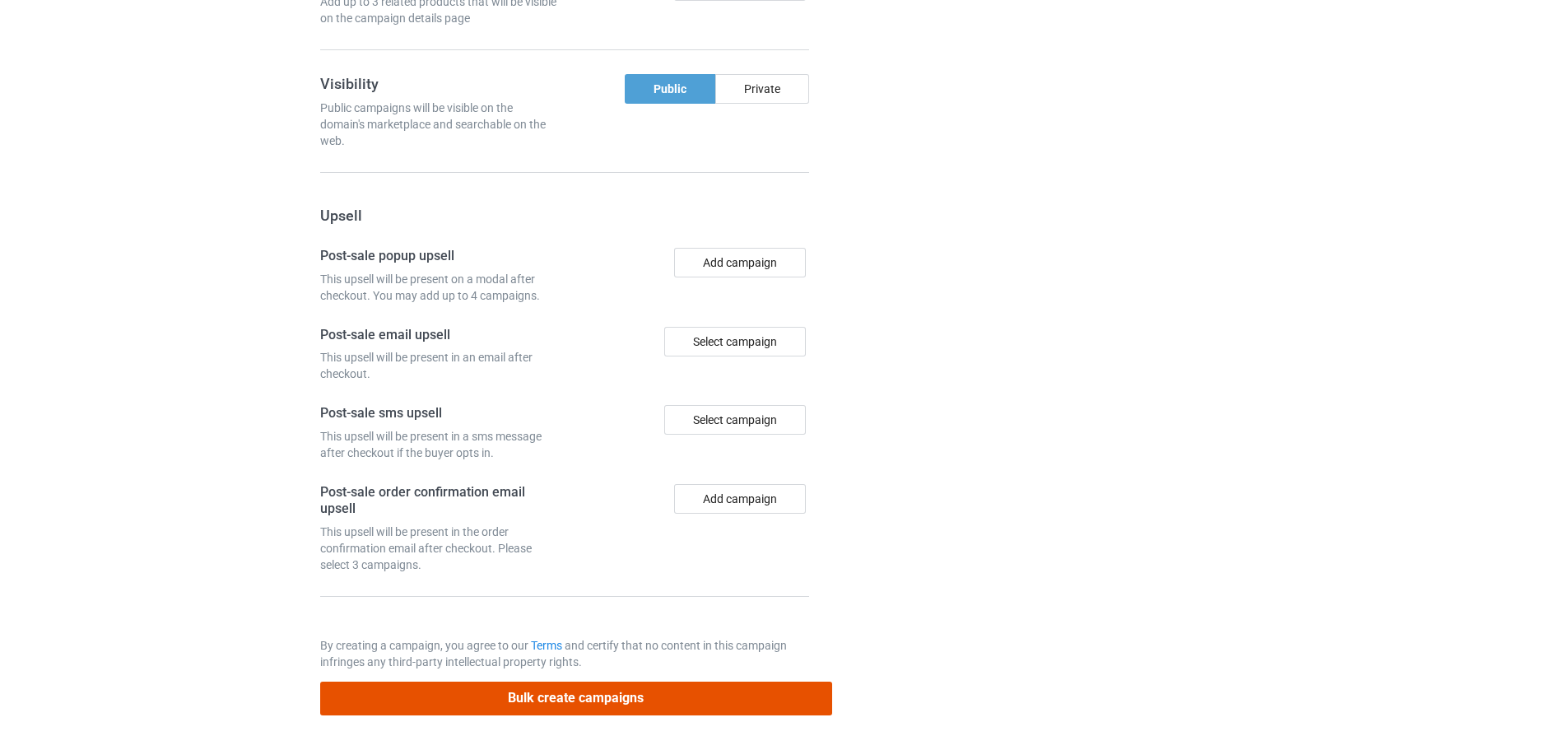
click at [438, 703] on button "Bulk create campaigns" at bounding box center [576, 698] width 512 height 34
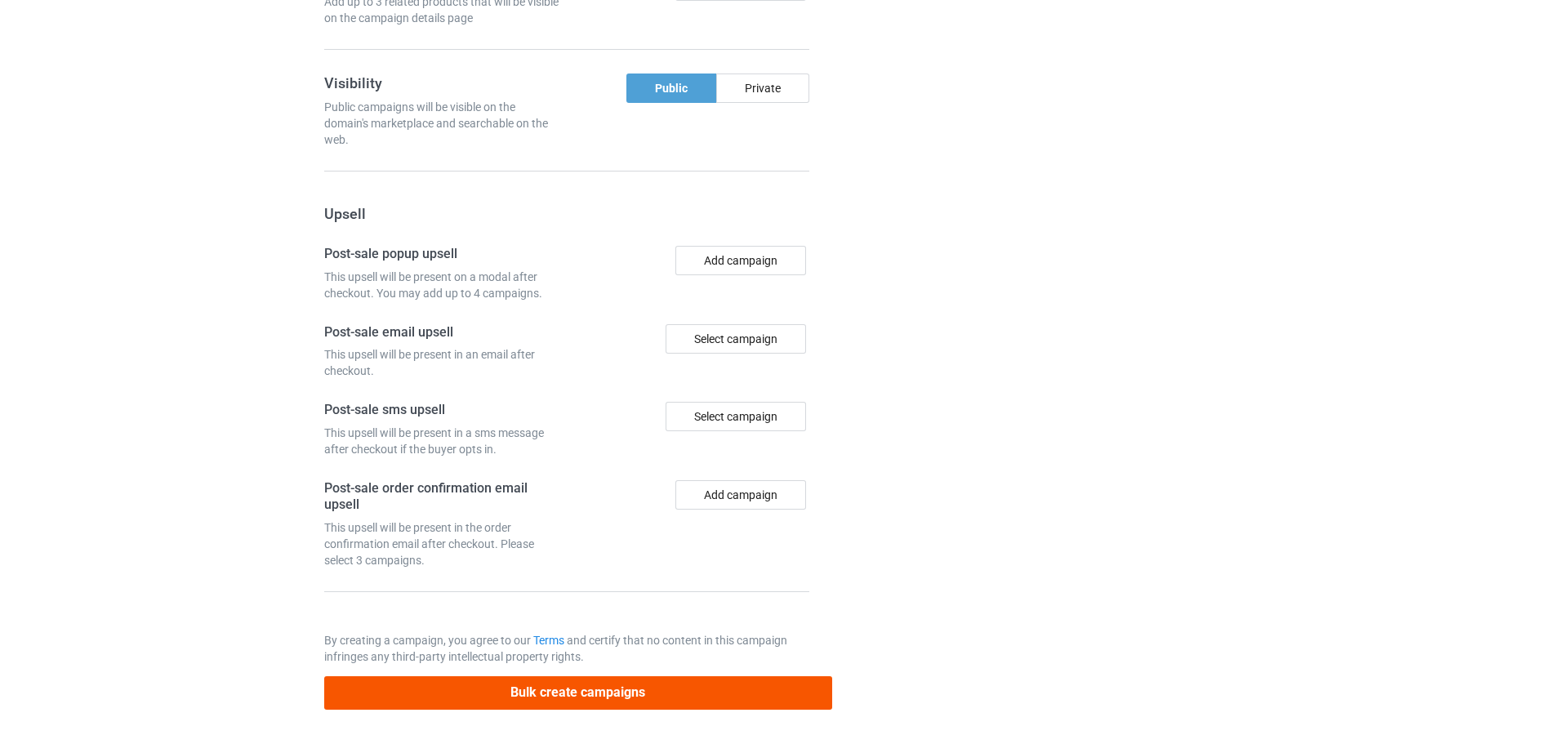
scroll to position [0, 0]
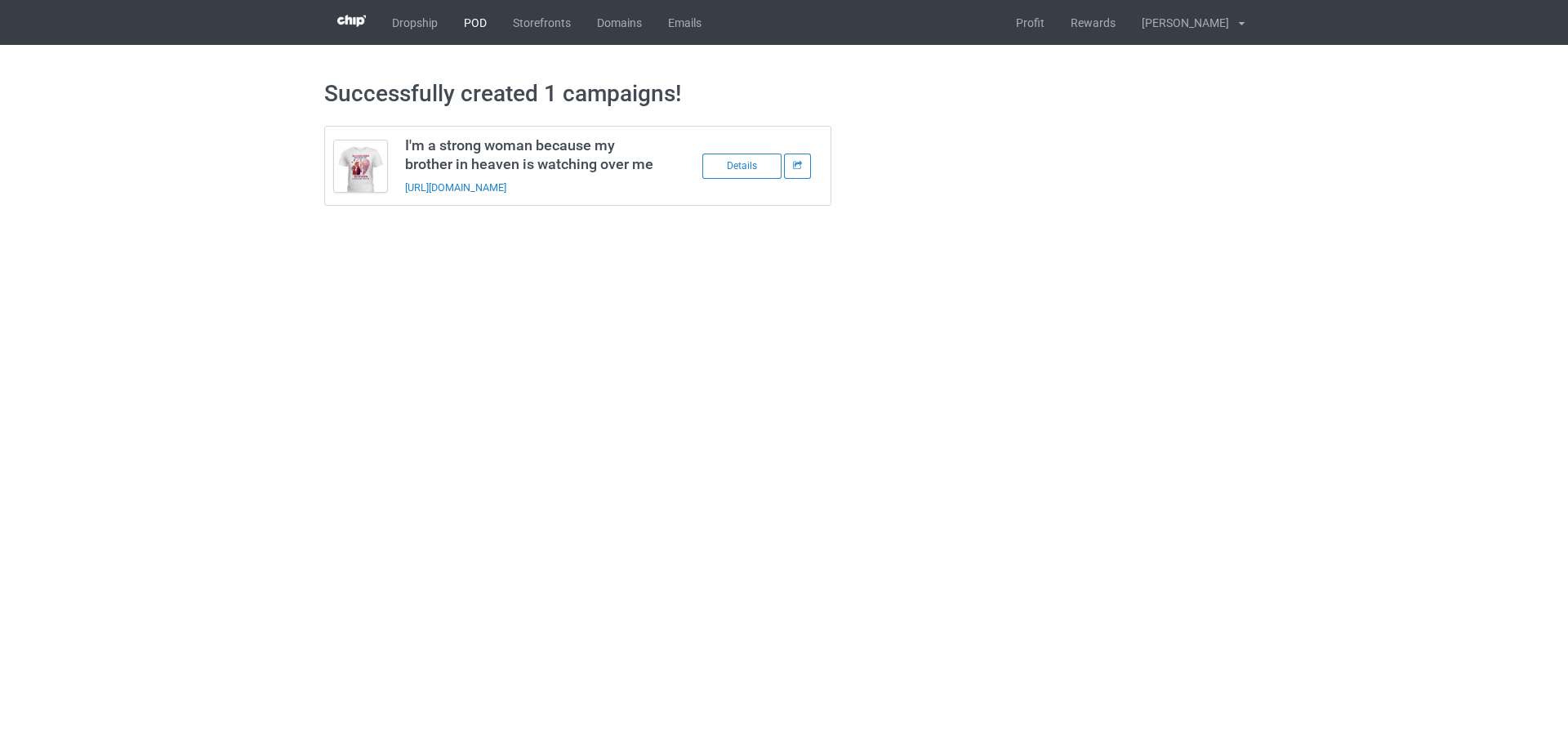
click at [466, 27] on link "POD" at bounding box center [475, 22] width 49 height 45
